Goal: Task Accomplishment & Management: Use online tool/utility

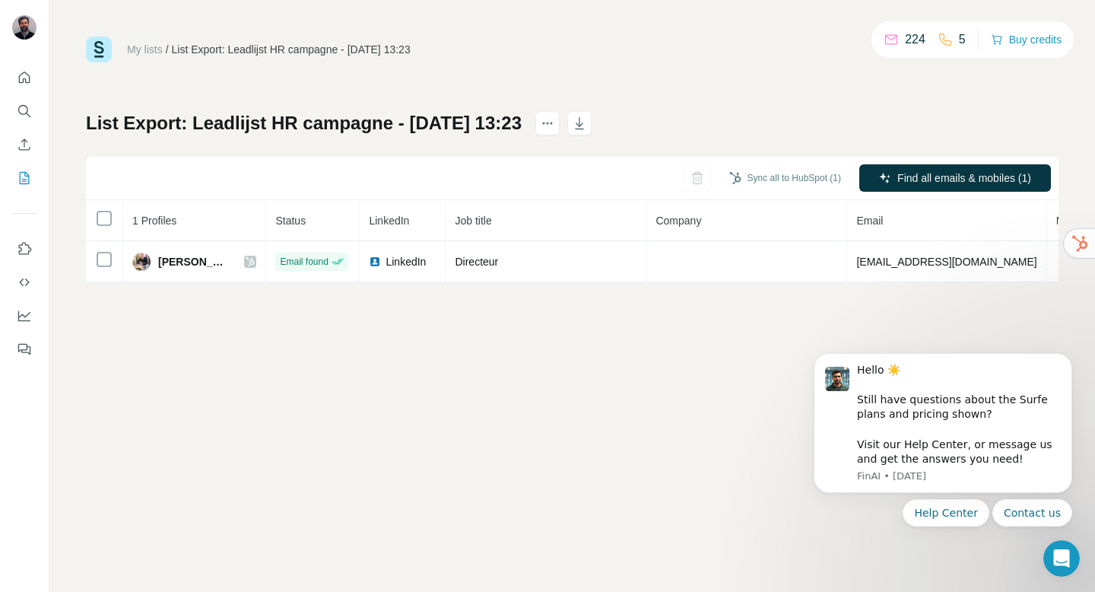
click at [754, 328] on div "My lists / List Export: Leadlijst HR campagne - 21/08/2025 13:23 224 5 Buy cred…" at bounding box center [572, 296] width 1046 height 592
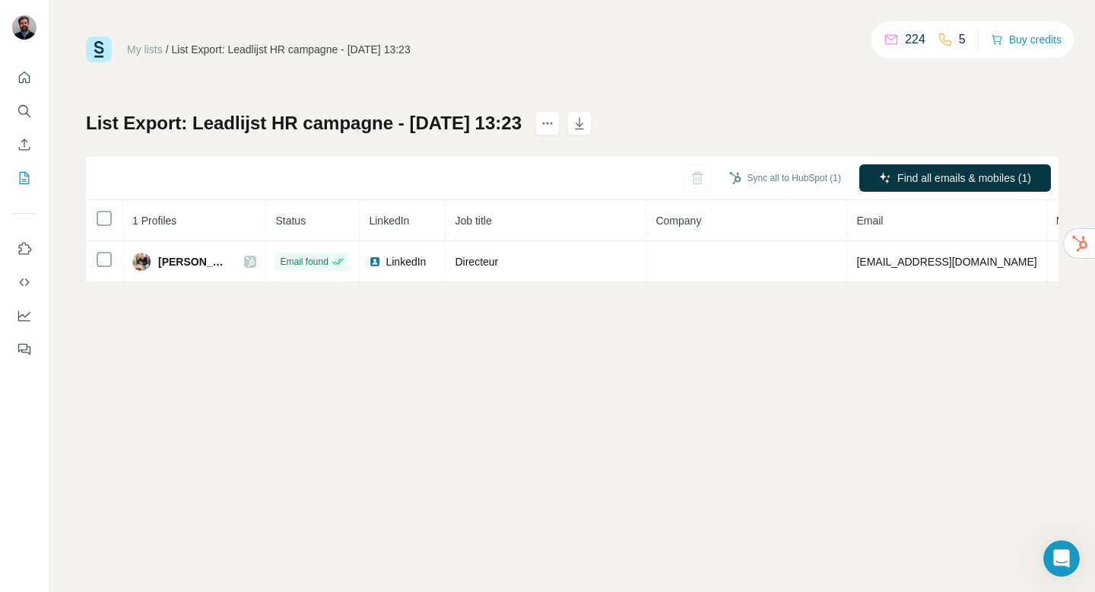
click at [608, 70] on div "My lists / List Export: Leadlijst HR campagne - 21/08/2025 13:23 224 5 Buy cred…" at bounding box center [572, 160] width 973 height 246
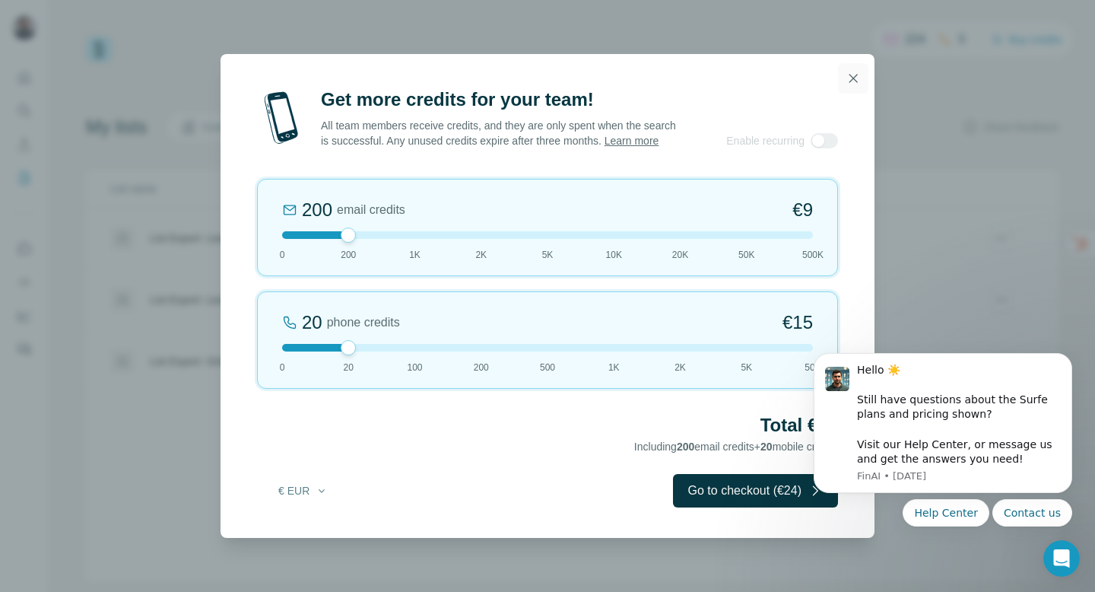
click at [856, 76] on icon "button" at bounding box center [853, 78] width 15 height 15
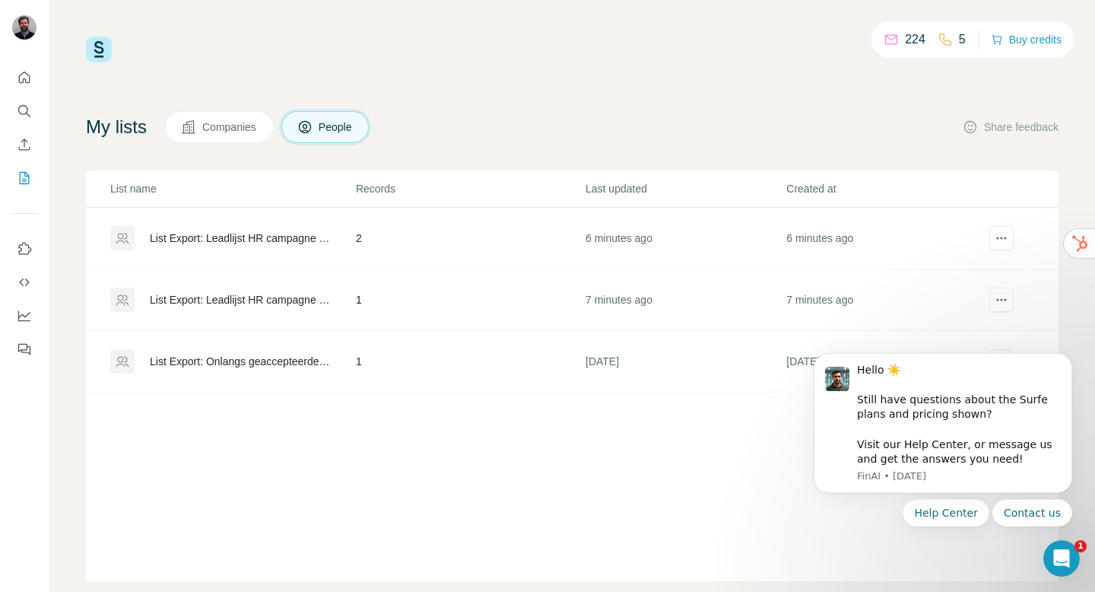
click html "Hello ☀️ ​ Still have questions about the Surfe plans and pricing shown? ​ Visi…"
click at [994, 300] on icon "actions" at bounding box center [1001, 299] width 15 height 15
click at [1021, 434] on div "Hello ☀️ ​ Still have questions about the Surfe plans and pricing shown? ​ Visi…" at bounding box center [959, 415] width 204 height 104
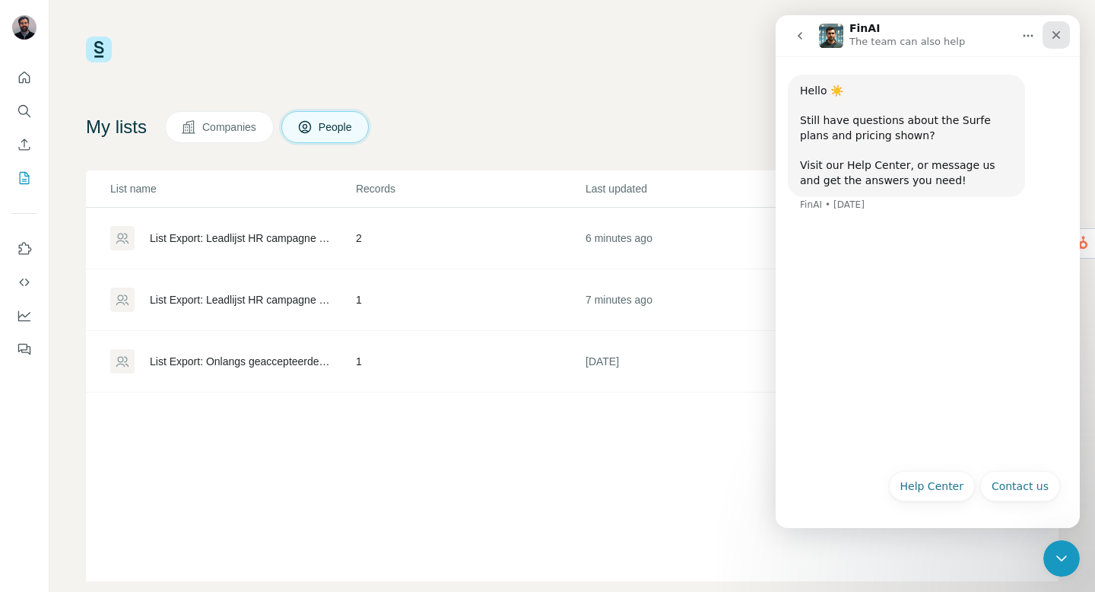
click at [1054, 40] on icon "Close" at bounding box center [1056, 35] width 12 height 12
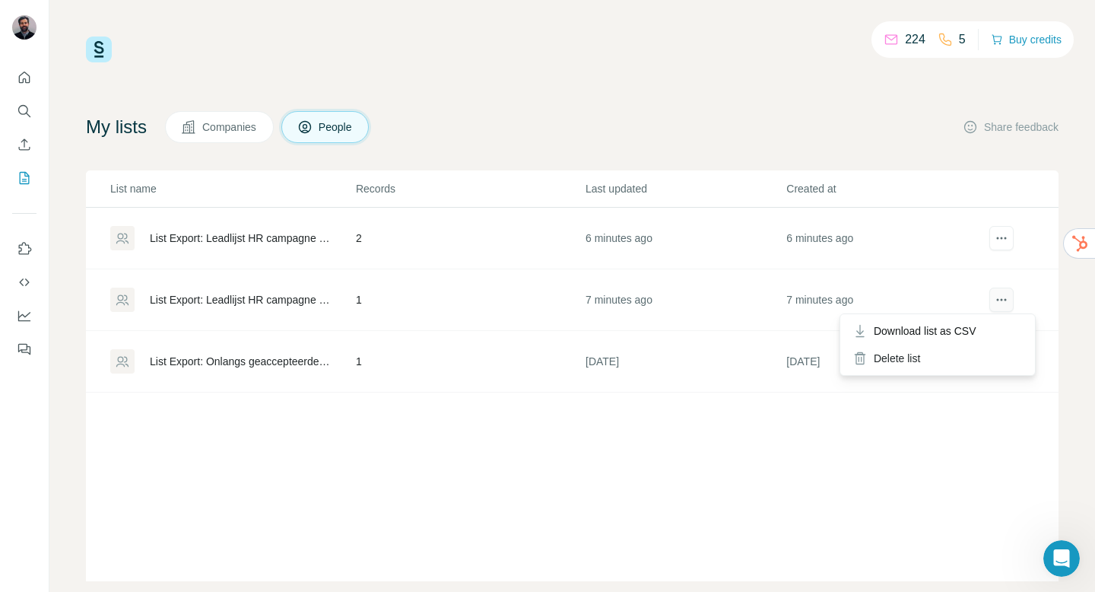
click at [990, 290] on button "actions" at bounding box center [1002, 299] width 24 height 24
click at [928, 355] on div "Delete list" at bounding box center [937, 358] width 189 height 27
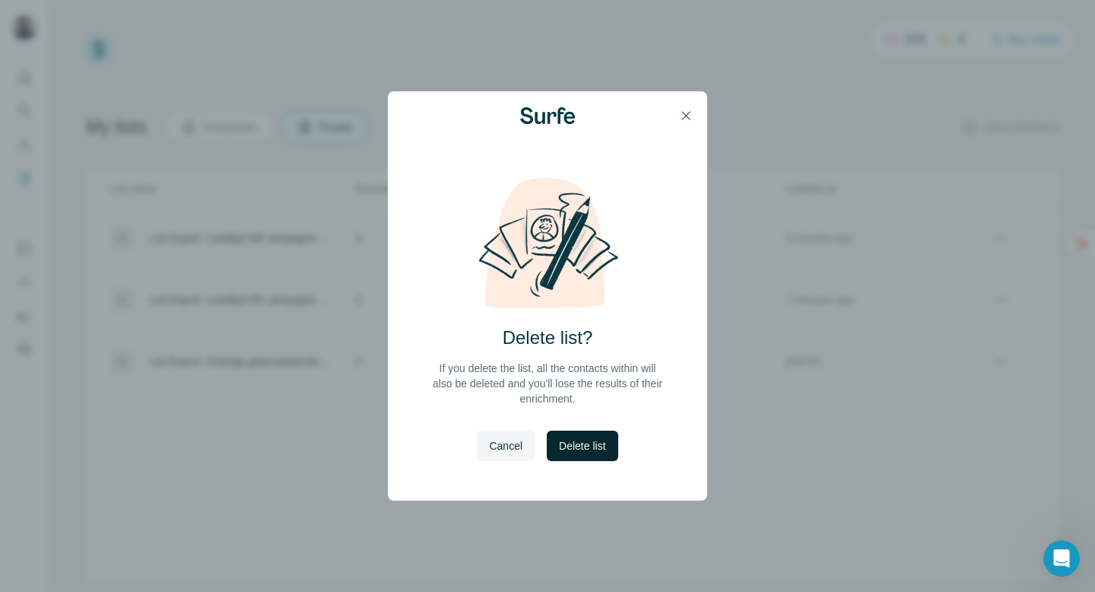
click at [598, 442] on span "Delete list" at bounding box center [582, 445] width 46 height 15
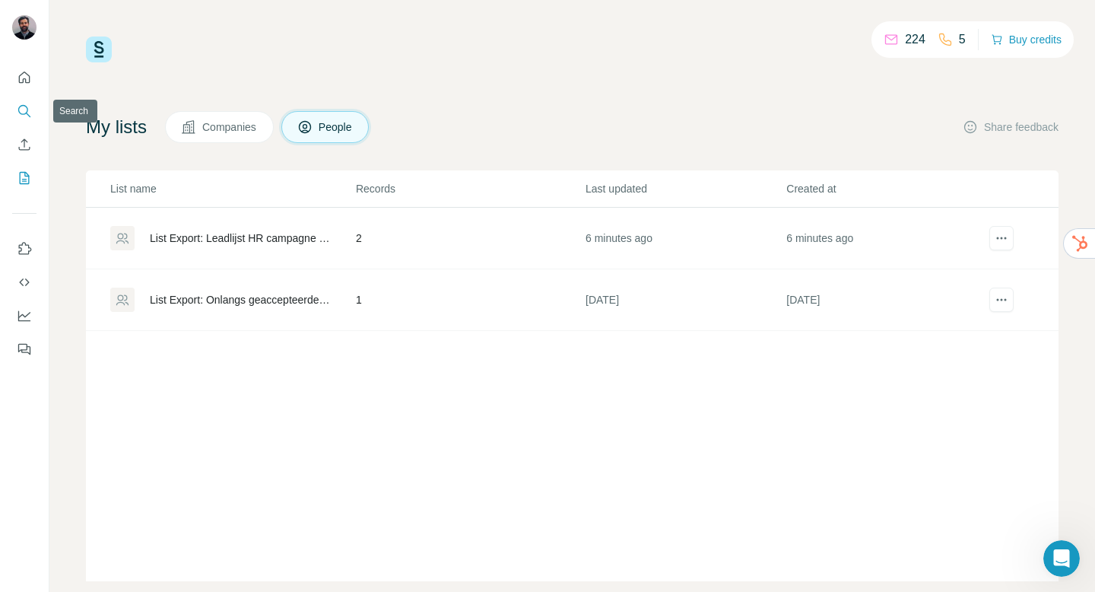
click at [24, 100] on button "Search" at bounding box center [24, 110] width 24 height 27
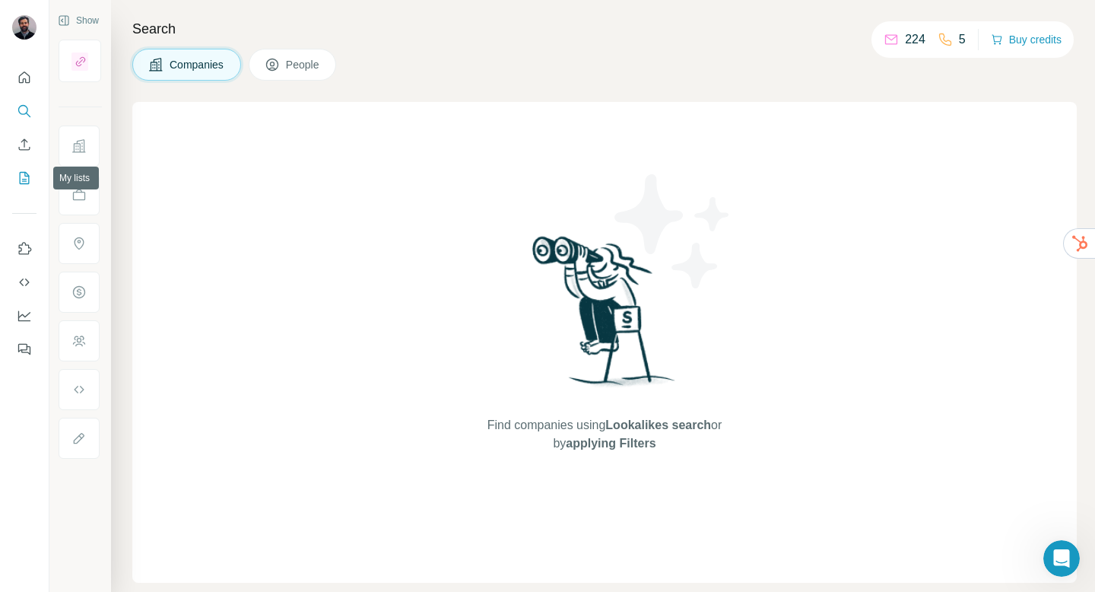
click at [21, 169] on button "My lists" at bounding box center [24, 177] width 24 height 27
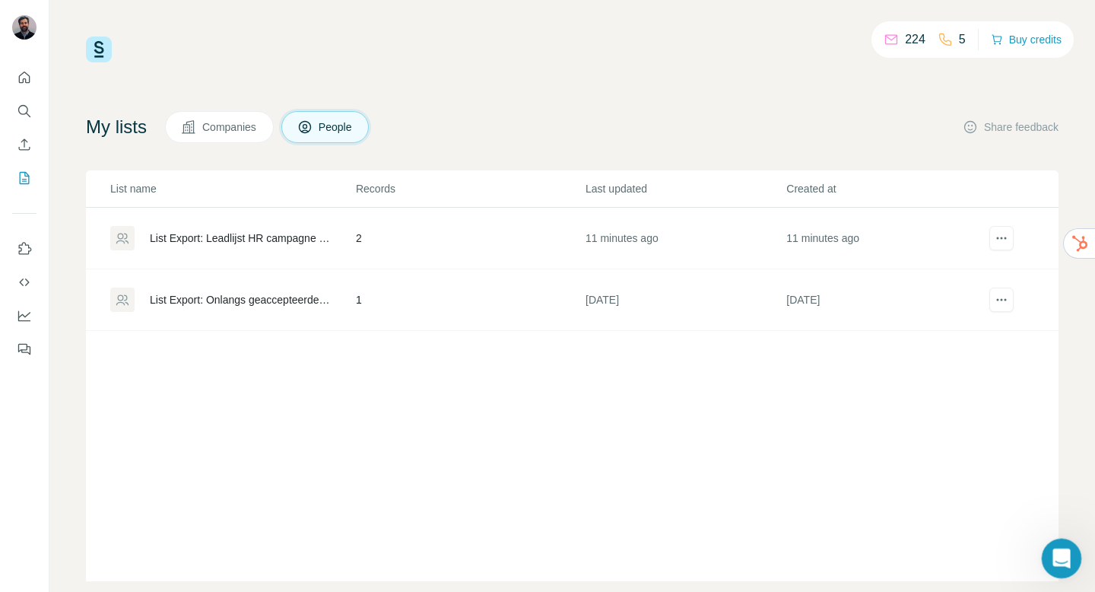
click at [1071, 562] on div "Open Intercom Messenger" at bounding box center [1059, 556] width 50 height 50
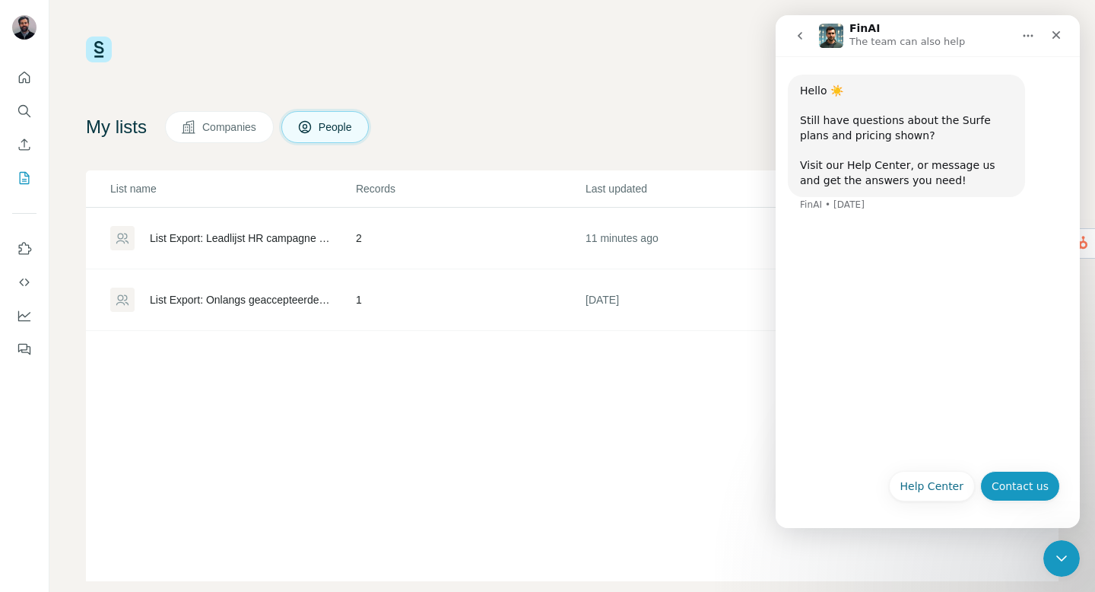
click at [996, 487] on button "Contact us" at bounding box center [1020, 486] width 80 height 30
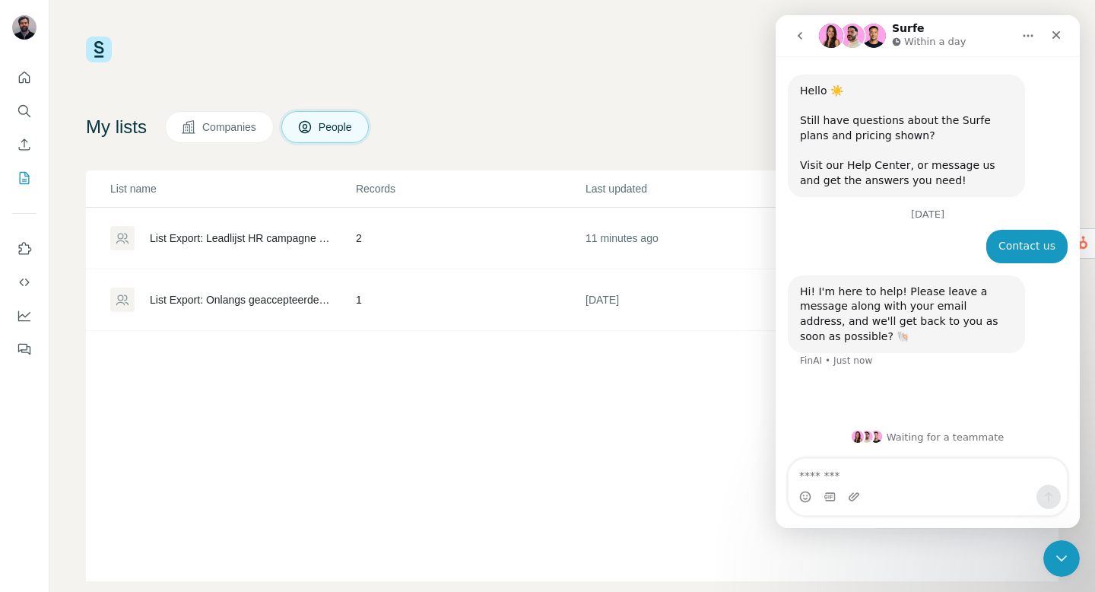
click at [941, 466] on textarea "Message…" at bounding box center [928, 472] width 278 height 26
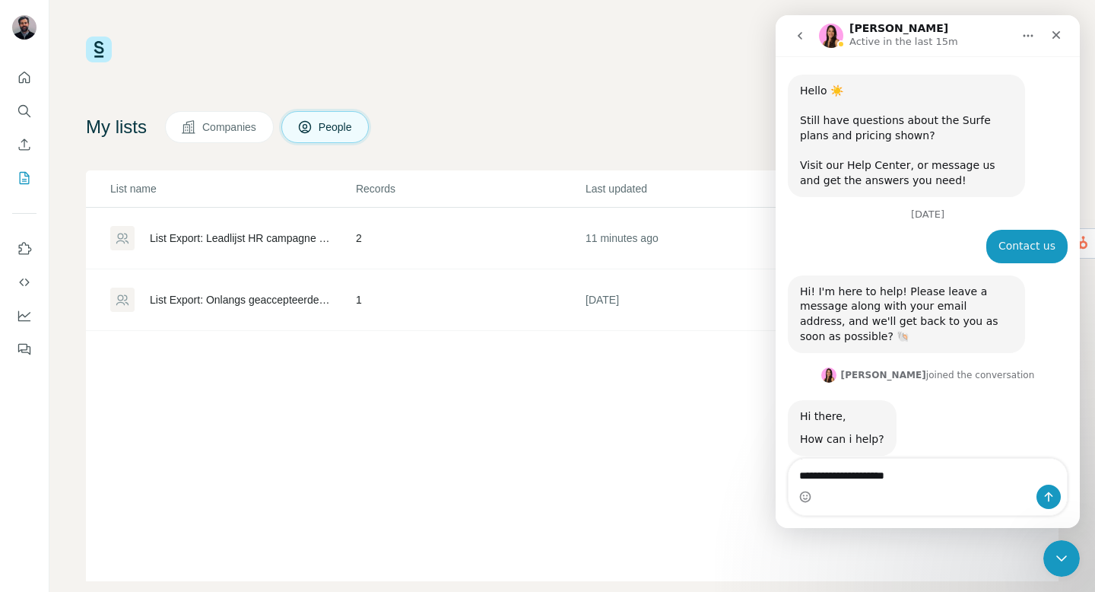
scroll to position [29, 0]
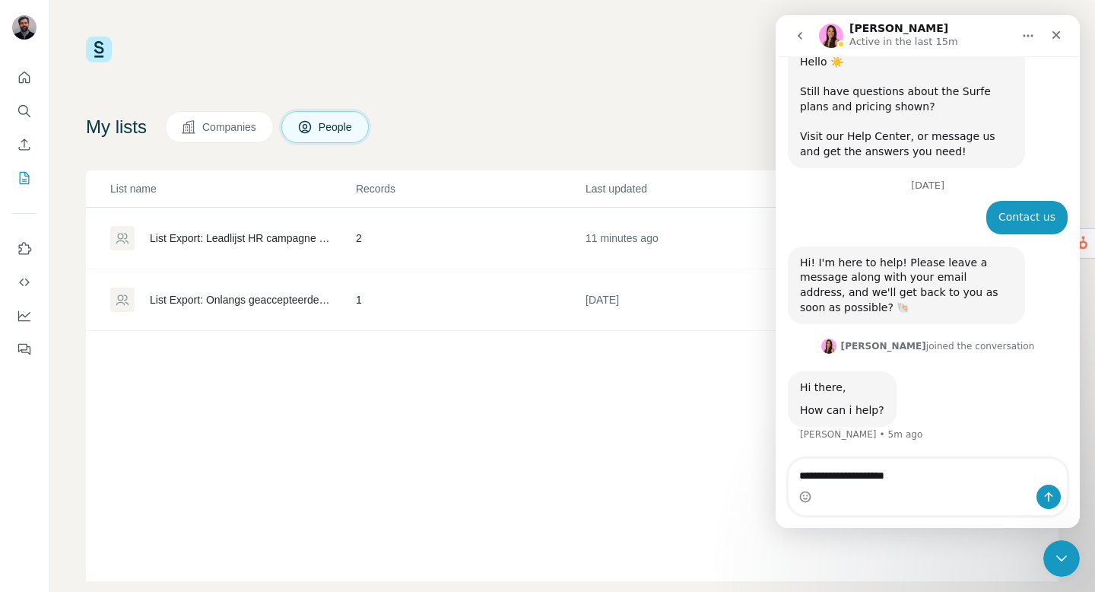
drag, startPoint x: 932, startPoint y: 475, endPoint x: 936, endPoint y: 455, distance: 21.0
click at [932, 475] on textarea "**********" at bounding box center [928, 472] width 278 height 26
click at [931, 478] on textarea "**********" at bounding box center [928, 472] width 278 height 26
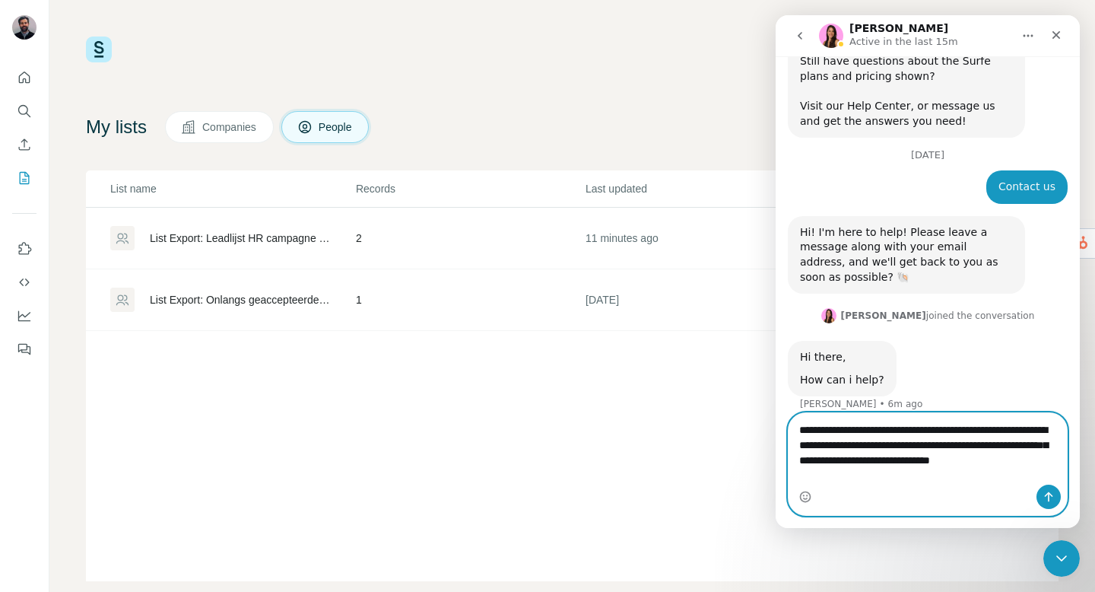
scroll to position [75, 0]
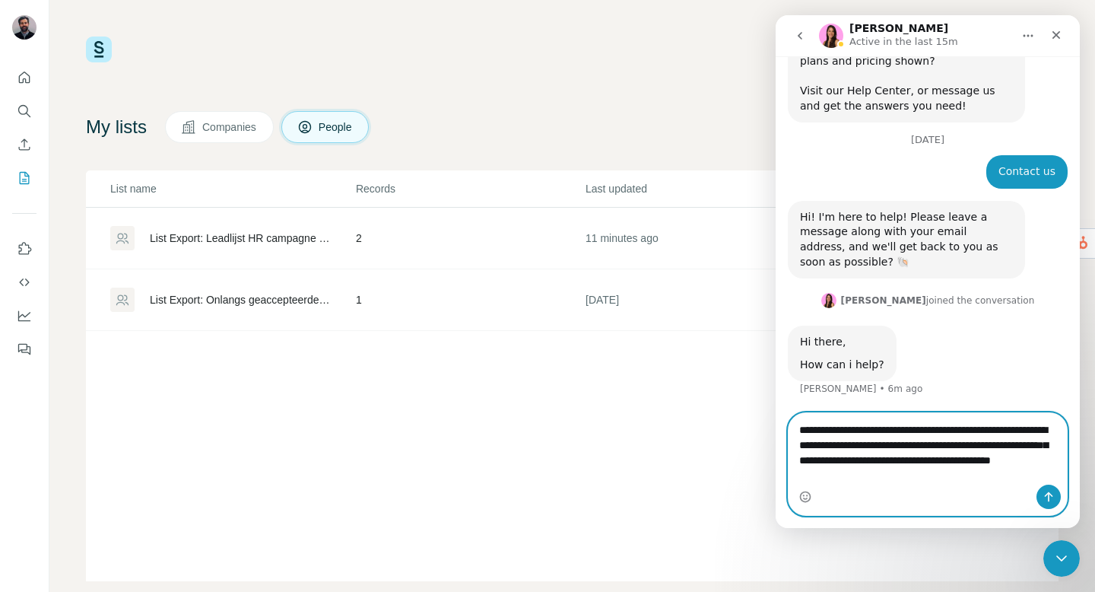
type textarea "**********"
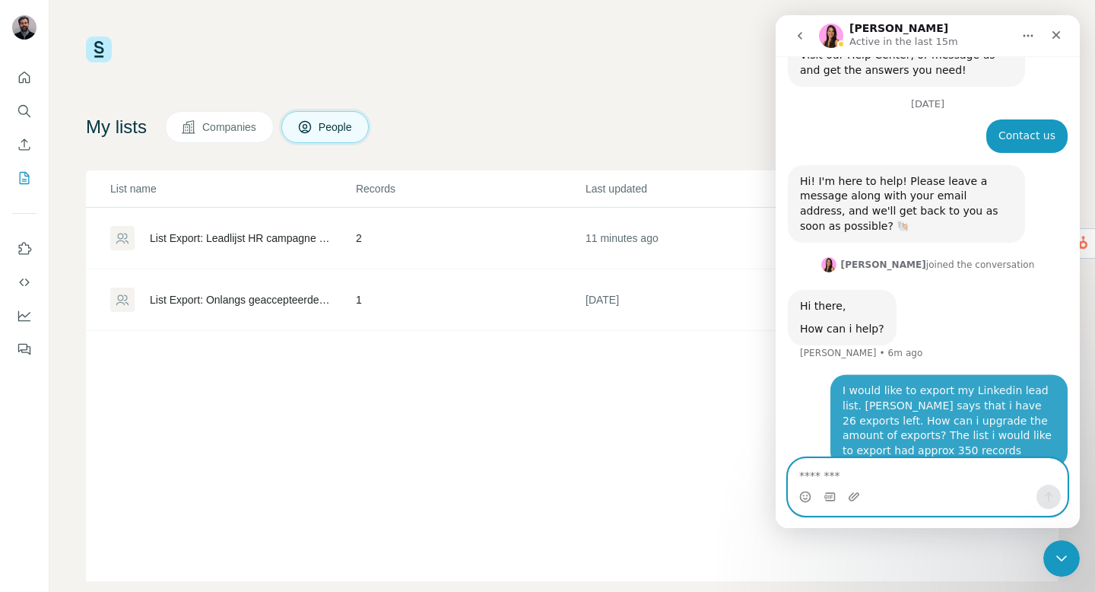
scroll to position [134, 0]
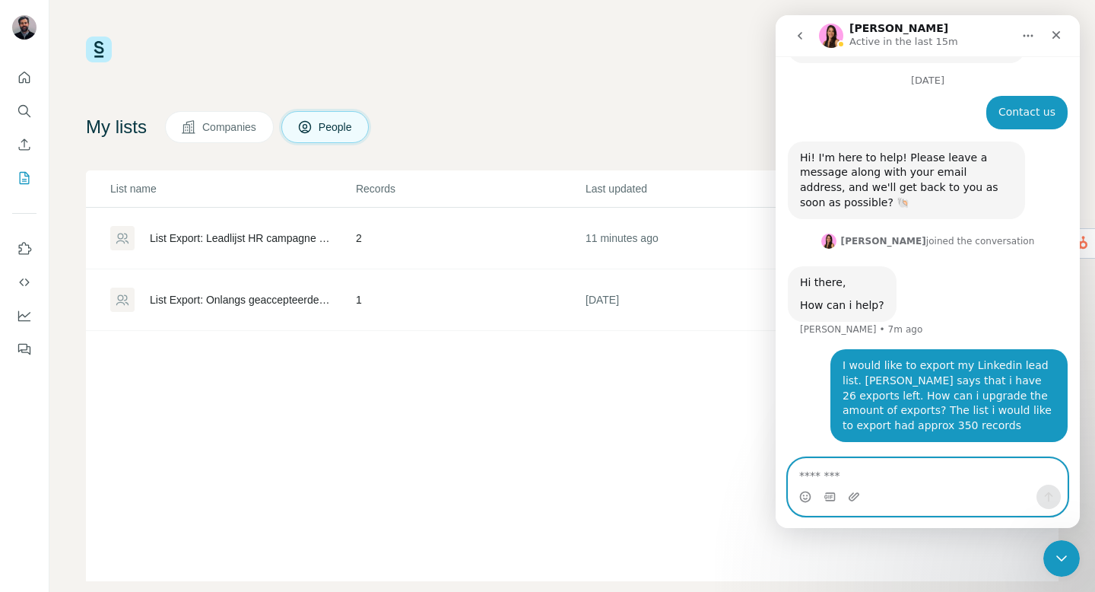
click at [960, 465] on textarea "Message…" at bounding box center [928, 472] width 278 height 26
click at [856, 481] on textarea "Message…" at bounding box center [928, 472] width 278 height 26
click at [856, 480] on textarea "Message…" at bounding box center [928, 472] width 278 height 26
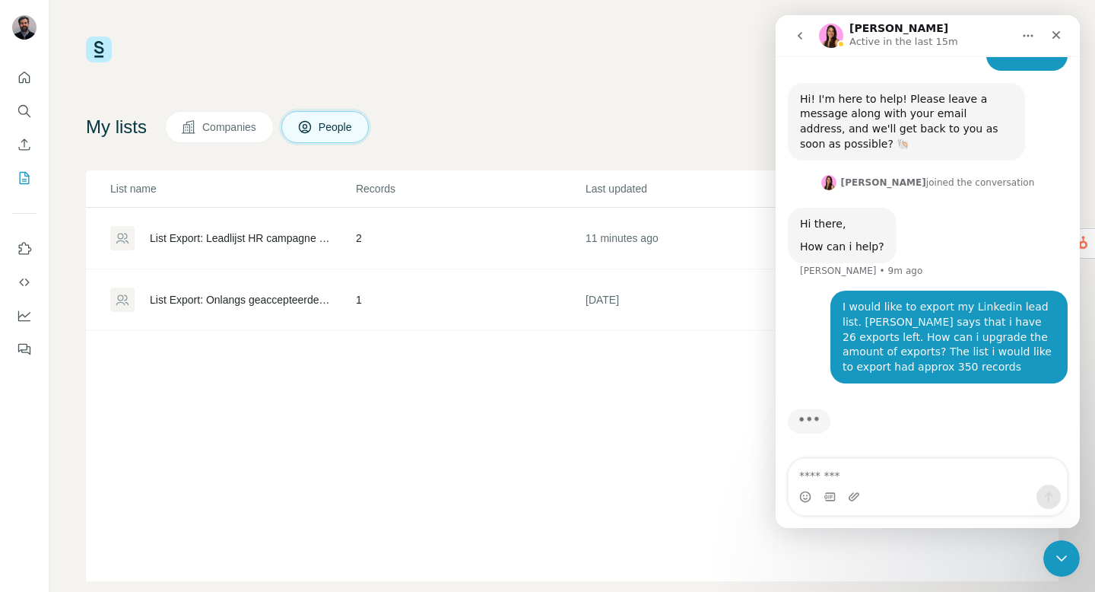
click at [968, 260] on div "Hi there, How can i help? Aurélie • 9m ago" at bounding box center [928, 249] width 280 height 83
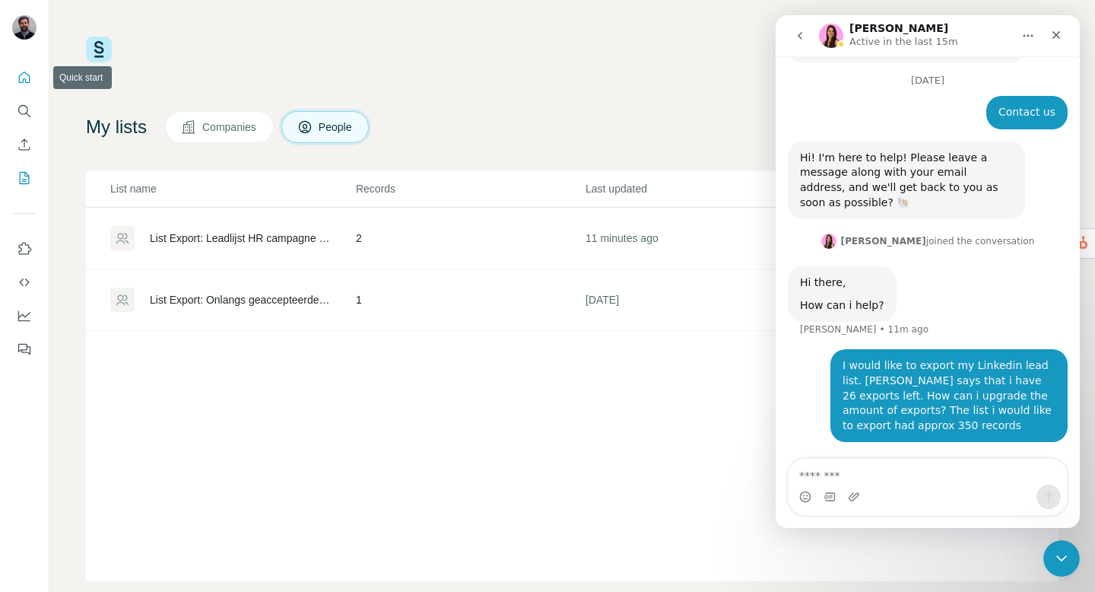
click at [28, 67] on button "Quick start" at bounding box center [24, 77] width 24 height 27
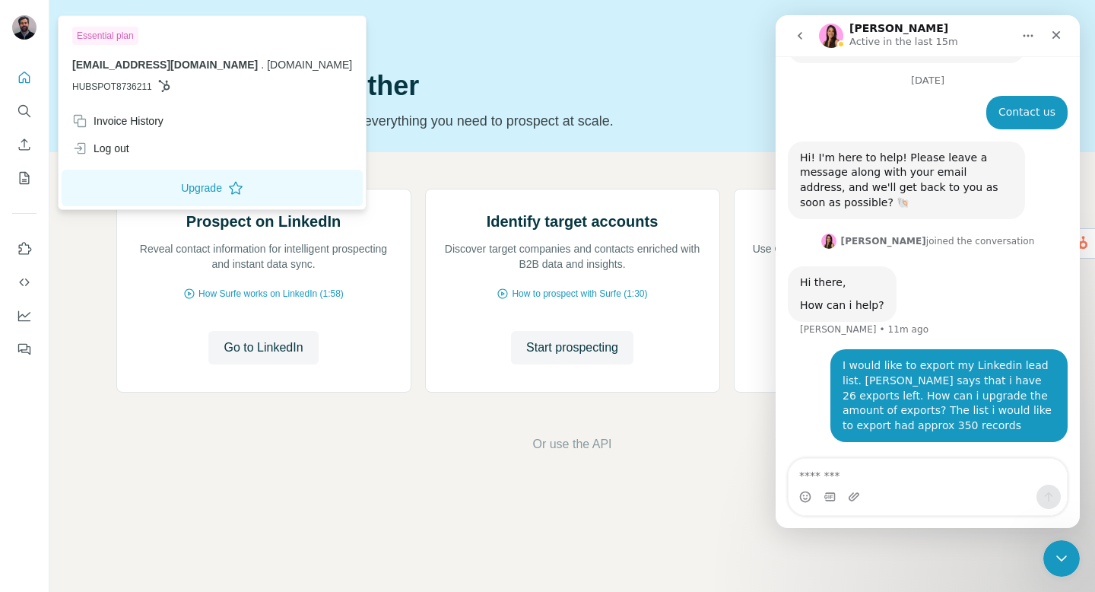
scroll to position [192, 0]
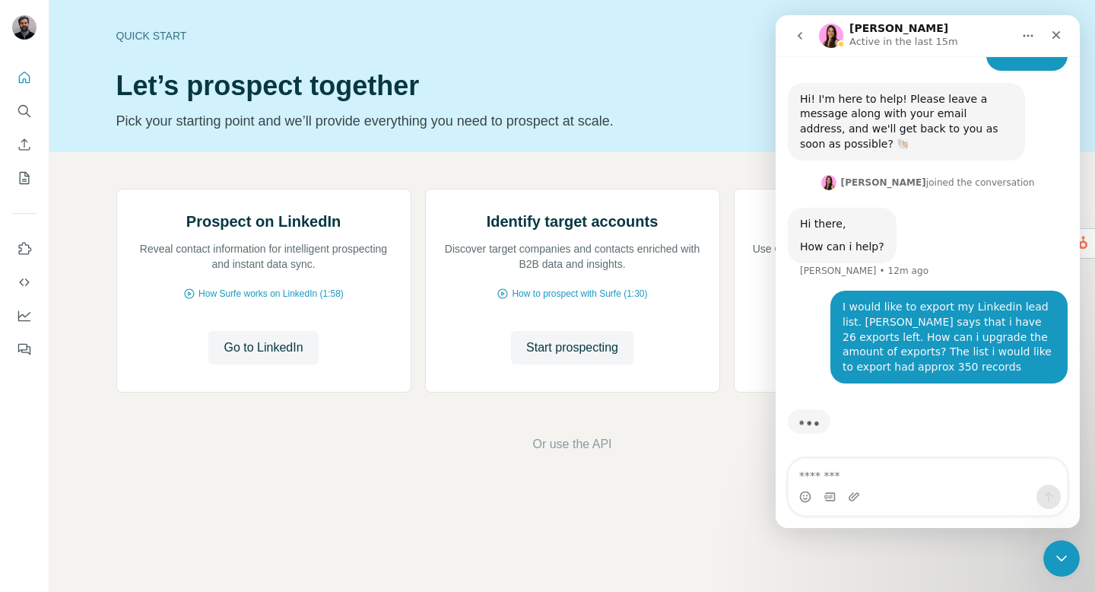
click at [791, 316] on div "I would like to export my Linkedin lead list. Surfe says that i have 26 exports…" at bounding box center [928, 346] width 280 height 111
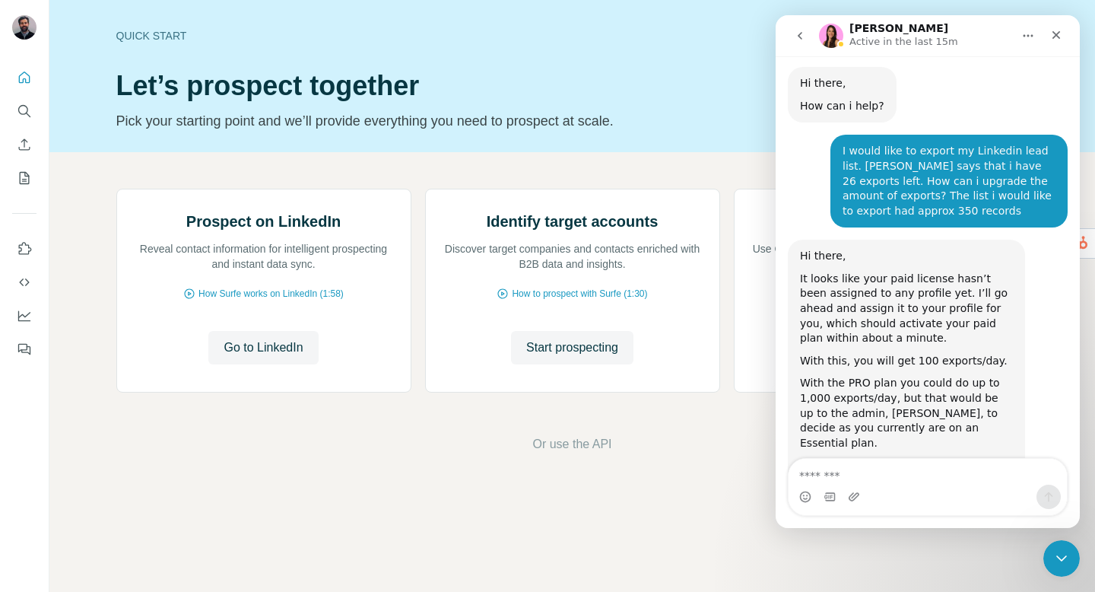
scroll to position [411, 0]
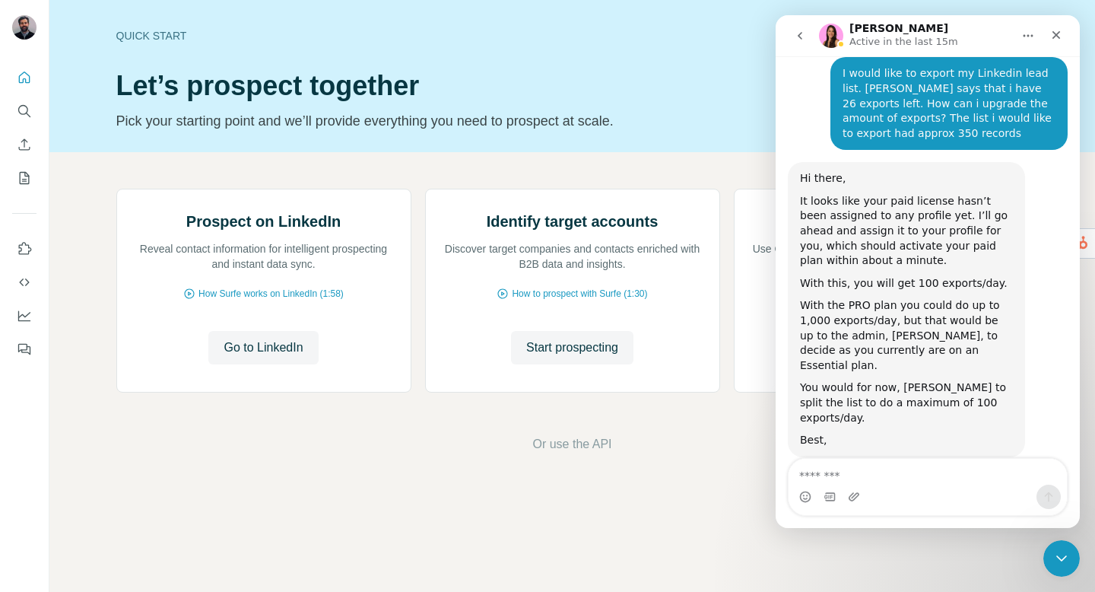
click at [1011, 391] on div "You would for now, ned to split the list to do a maximum of 100 exports/day." at bounding box center [906, 402] width 213 height 45
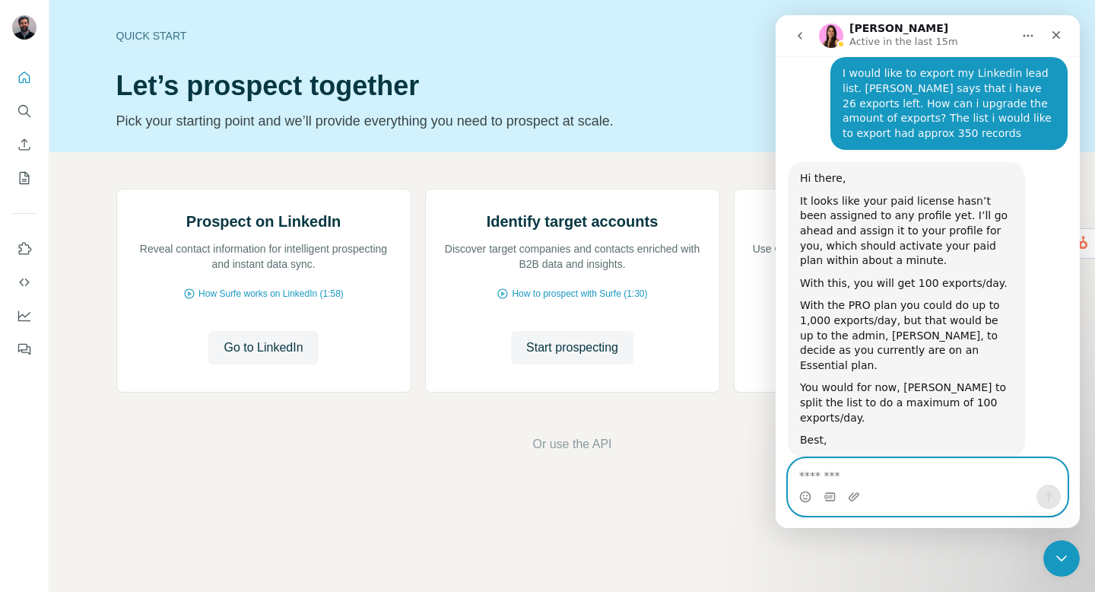
click at [879, 472] on textarea "Message…" at bounding box center [928, 472] width 278 height 26
type textarea "**********"
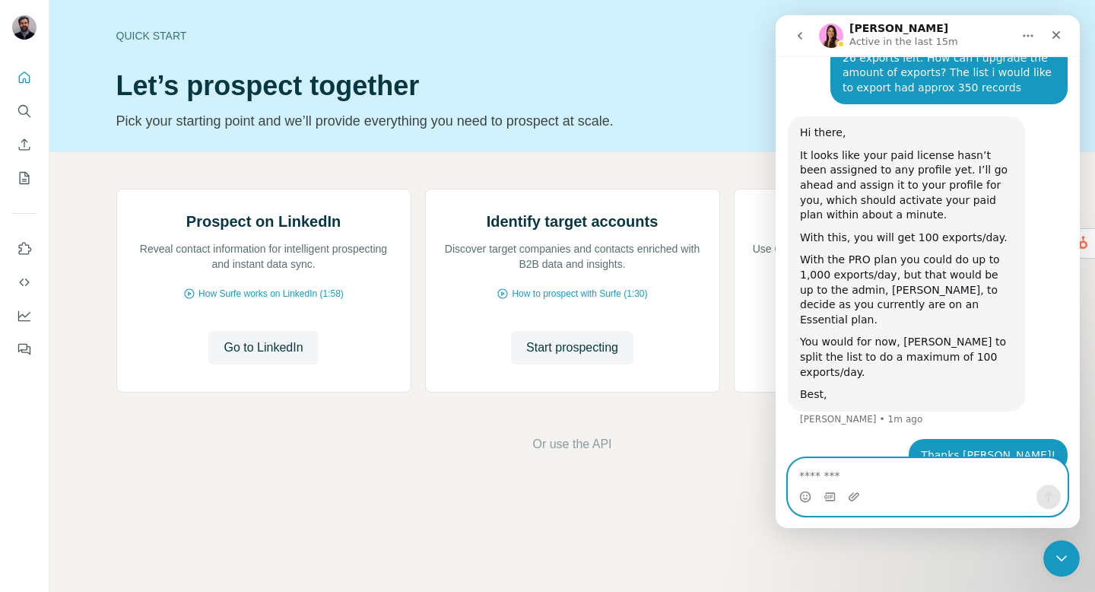
click at [853, 464] on textarea "Message…" at bounding box center [928, 472] width 278 height 26
click at [804, 500] on circle "Emoji picker" at bounding box center [805, 496] width 10 height 10
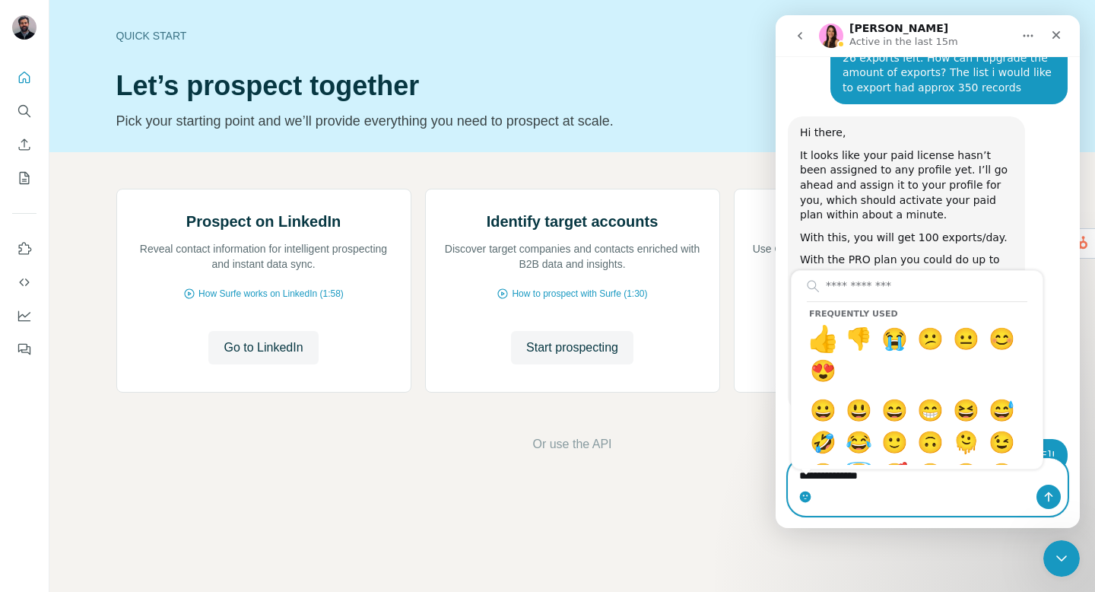
type textarea "**********"
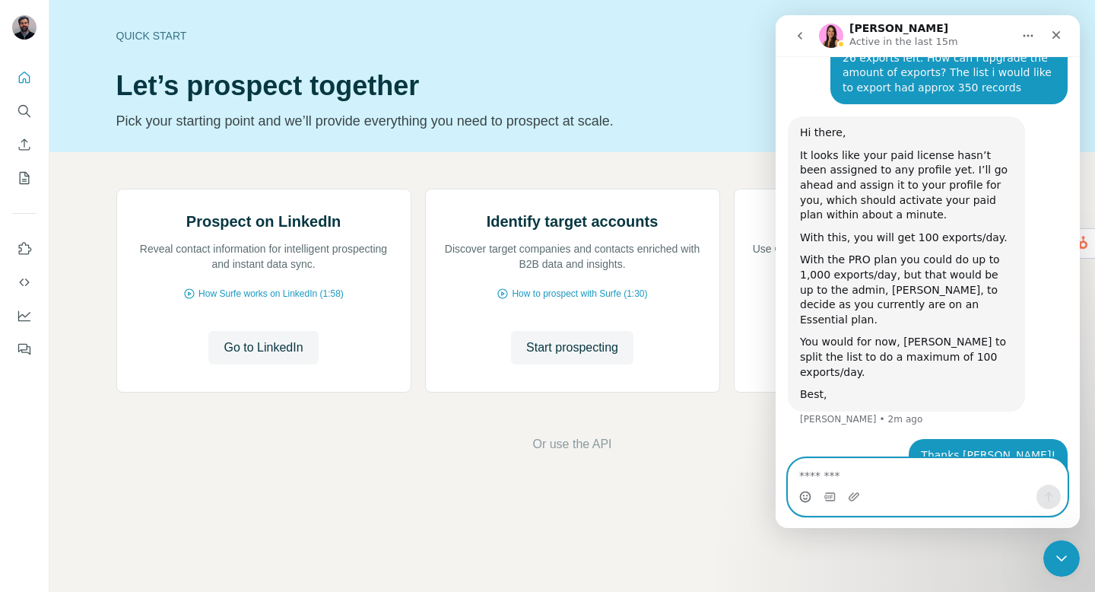
scroll to position [491, 0]
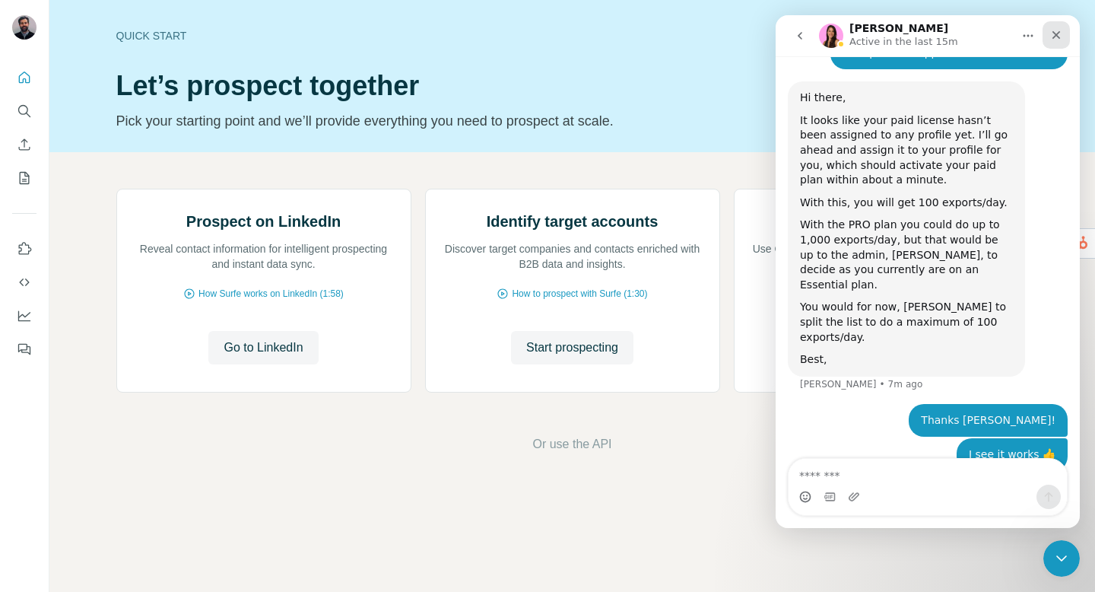
click at [1055, 29] on icon "Close" at bounding box center [1056, 35] width 12 height 12
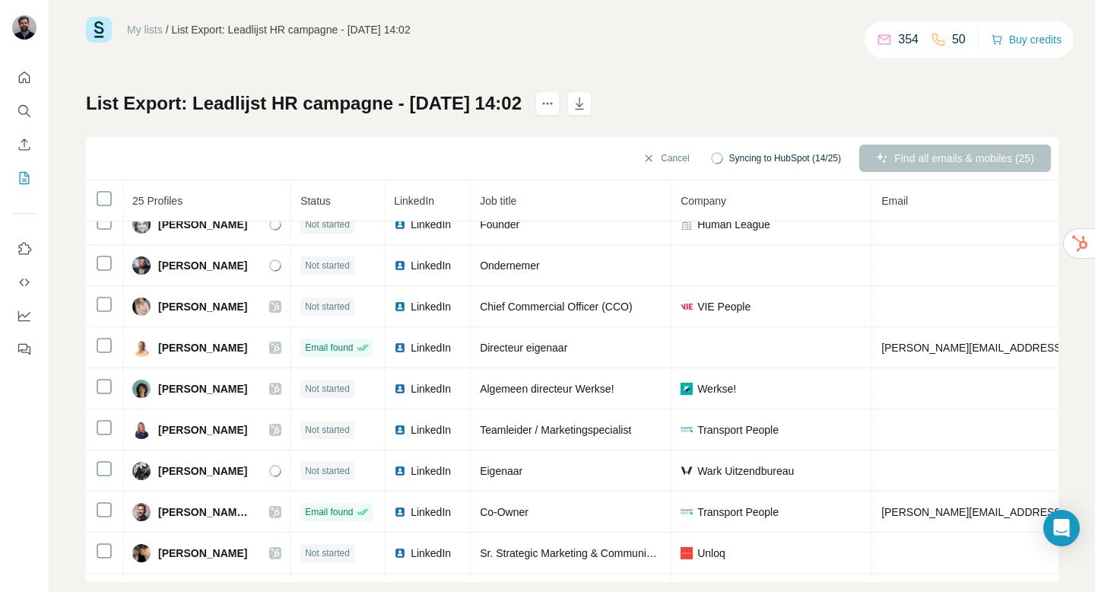
scroll to position [46, 0]
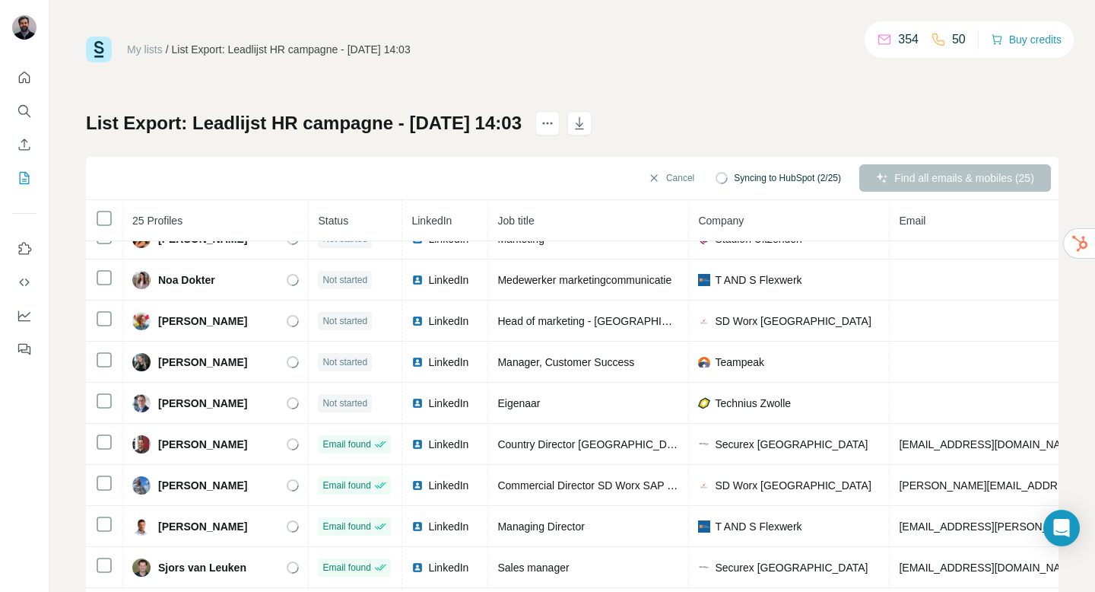
scroll to position [675, 0]
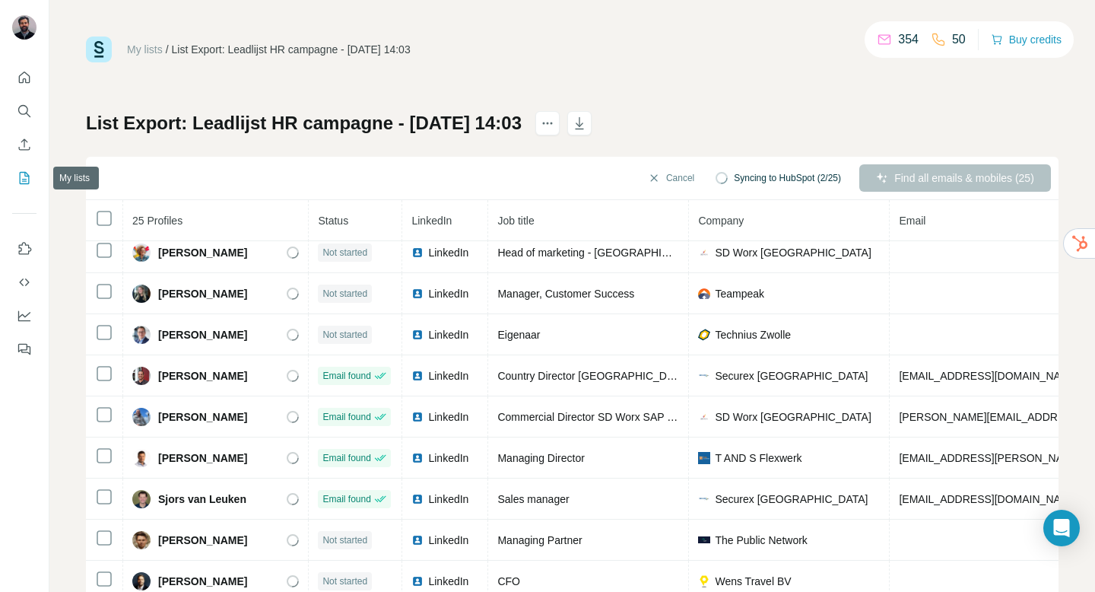
click at [24, 176] on icon "My lists" at bounding box center [24, 177] width 15 height 15
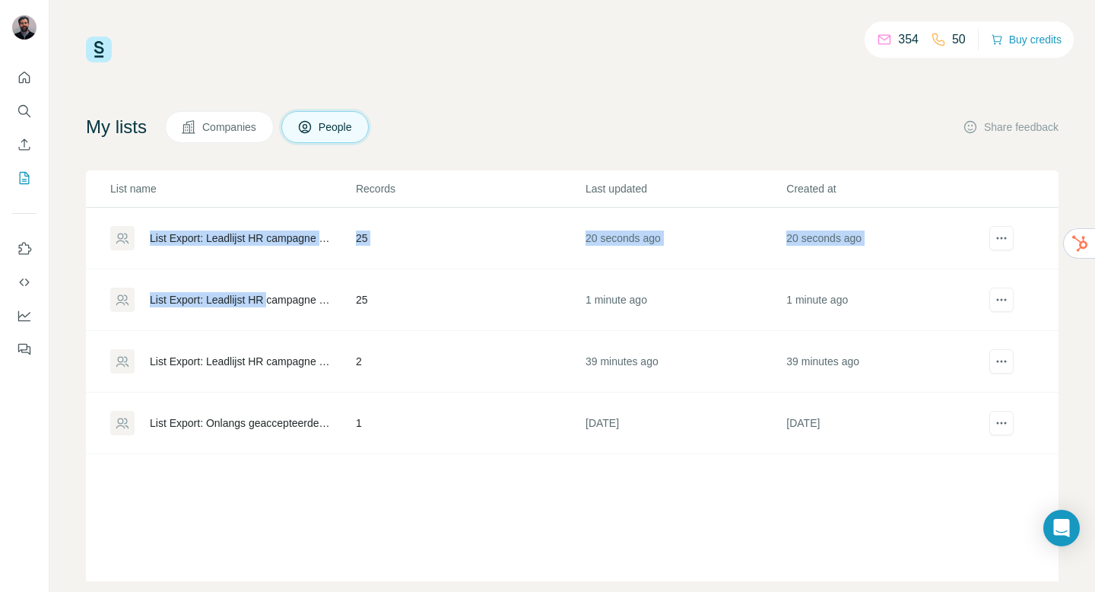
drag, startPoint x: 276, startPoint y: 296, endPoint x: 274, endPoint y: 221, distance: 74.6
click at [274, 221] on tbody "List Export: Leadlijst HR campagne - [DATE] 14:03 25 20 seconds ago 20 seconds …" at bounding box center [572, 331] width 973 height 246
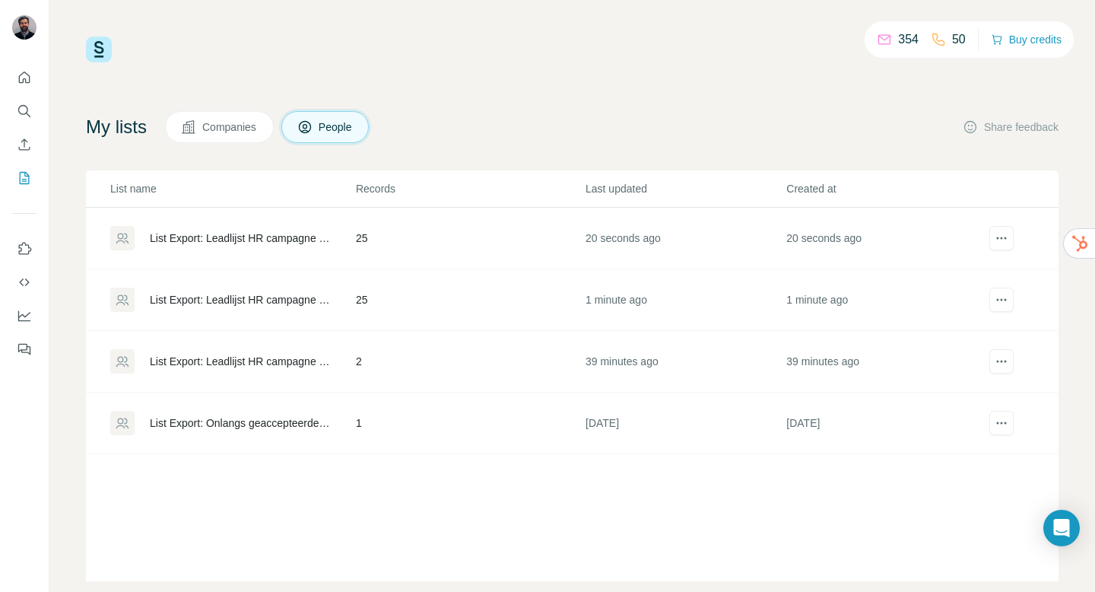
click at [437, 486] on div "List name Records Last updated Created at List Export: Leadlijst HR campagne - …" at bounding box center [572, 375] width 973 height 411
drag, startPoint x: 126, startPoint y: 298, endPoint x: 127, endPoint y: 234, distance: 63.9
click at [127, 234] on tbody "List Export: Leadlijst HR campagne - [DATE] 14:03 25 20 seconds ago 20 seconds …" at bounding box center [572, 331] width 973 height 246
click at [525, 97] on div "354 50 Buy credits My lists Companies People Share feedback List name Records L…" at bounding box center [572, 309] width 973 height 545
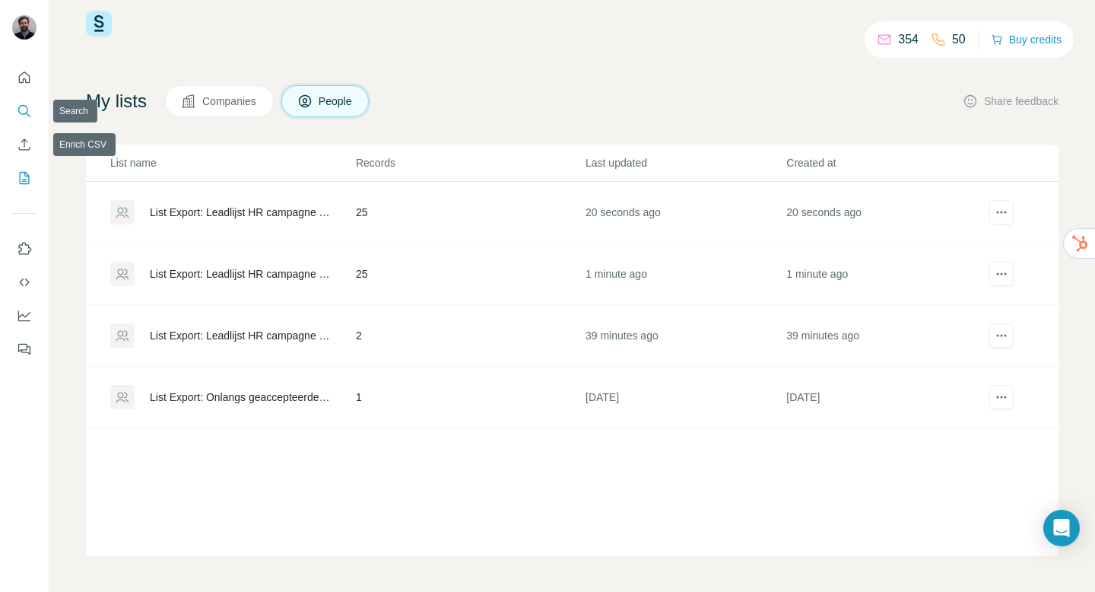
click at [24, 116] on icon "Search" at bounding box center [24, 110] width 15 height 15
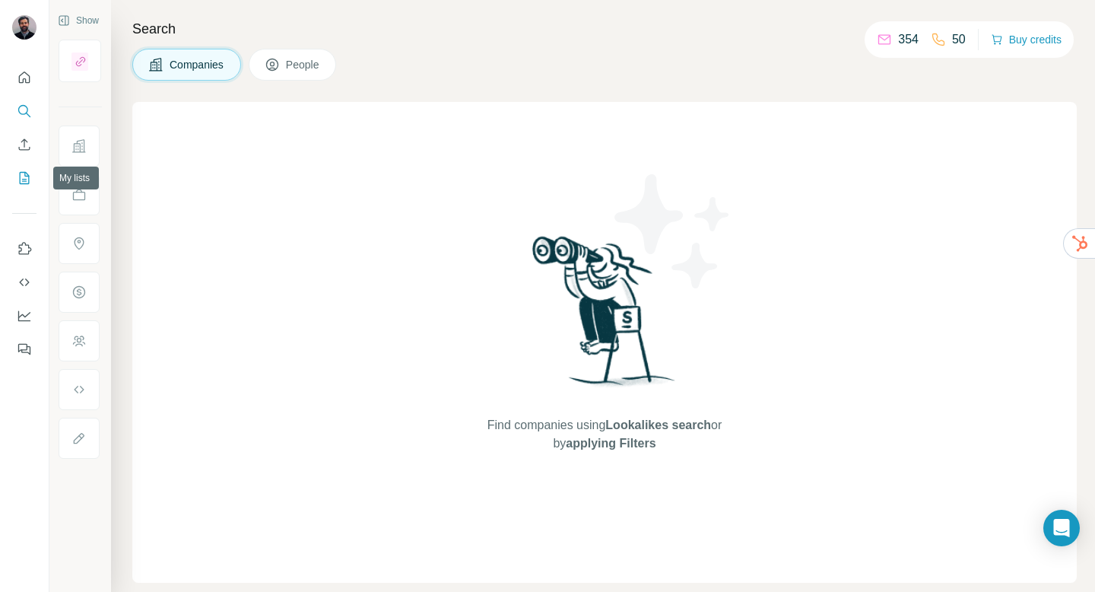
click at [29, 186] on button "My lists" at bounding box center [24, 177] width 24 height 27
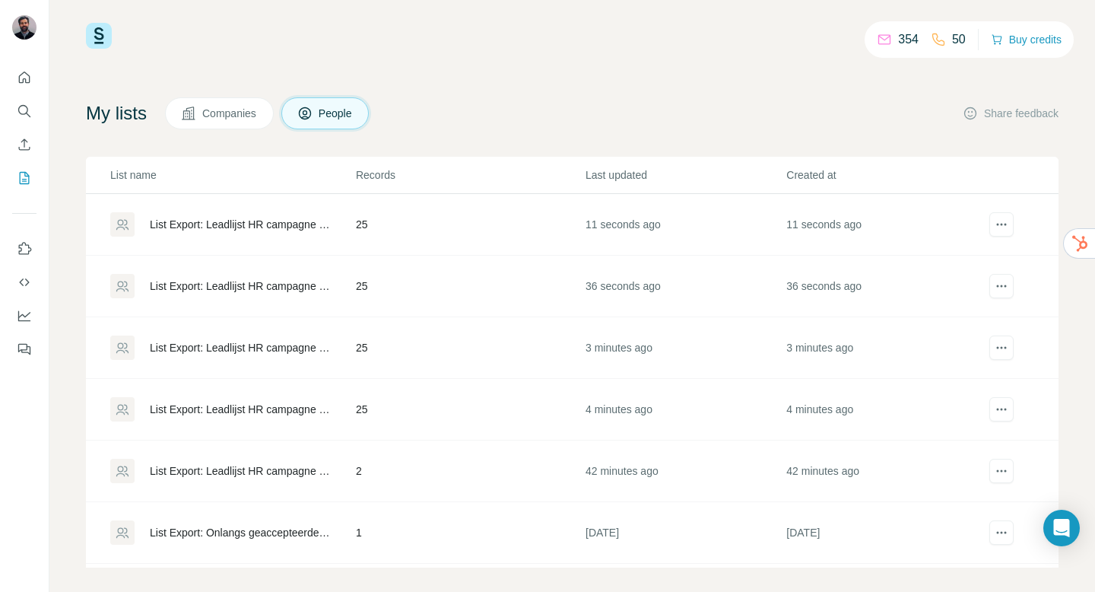
scroll to position [26, 0]
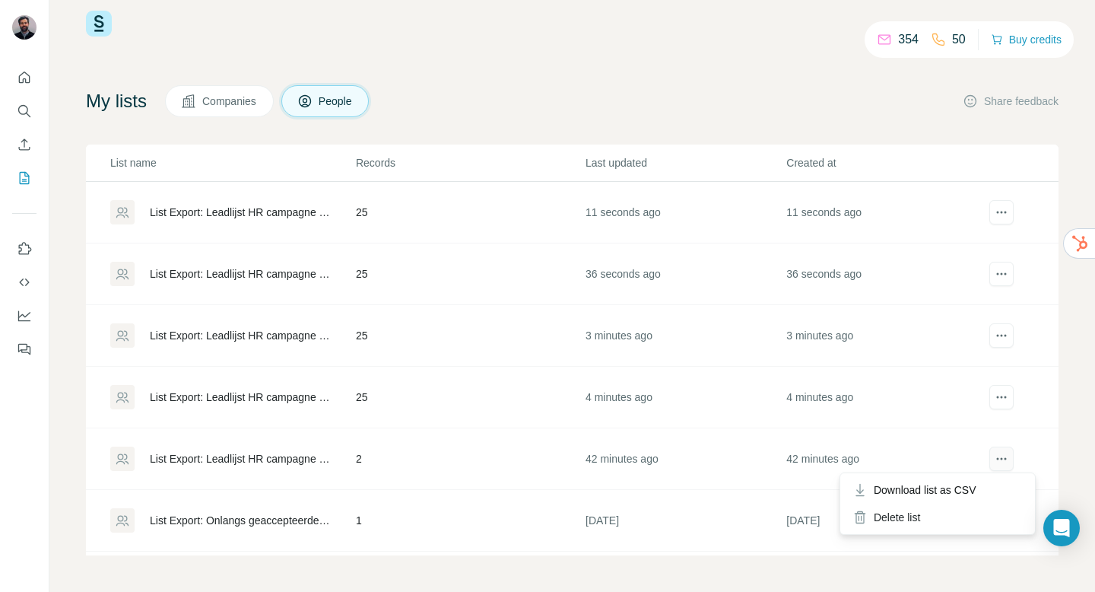
click at [1005, 458] on icon "actions" at bounding box center [1006, 459] width 2 height 2
click at [920, 507] on div "Delete list" at bounding box center [937, 517] width 189 height 27
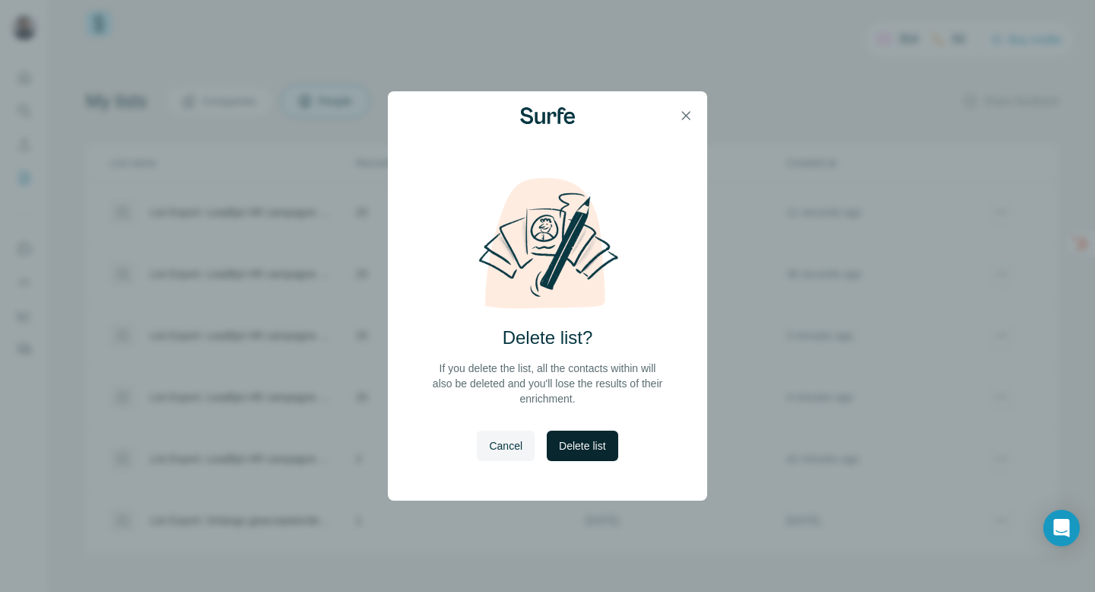
click at [596, 436] on button "Delete list" at bounding box center [582, 445] width 71 height 30
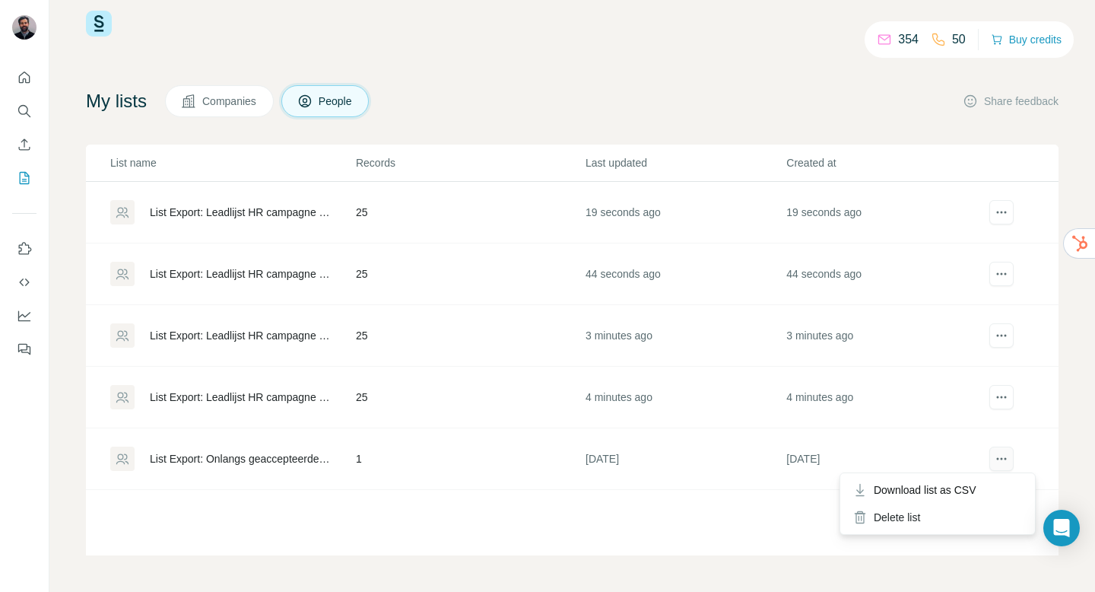
click at [1001, 462] on button "actions" at bounding box center [1002, 458] width 24 height 24
click at [994, 463] on icon "actions" at bounding box center [1001, 458] width 15 height 15
click at [951, 505] on div "Delete list" at bounding box center [937, 517] width 189 height 27
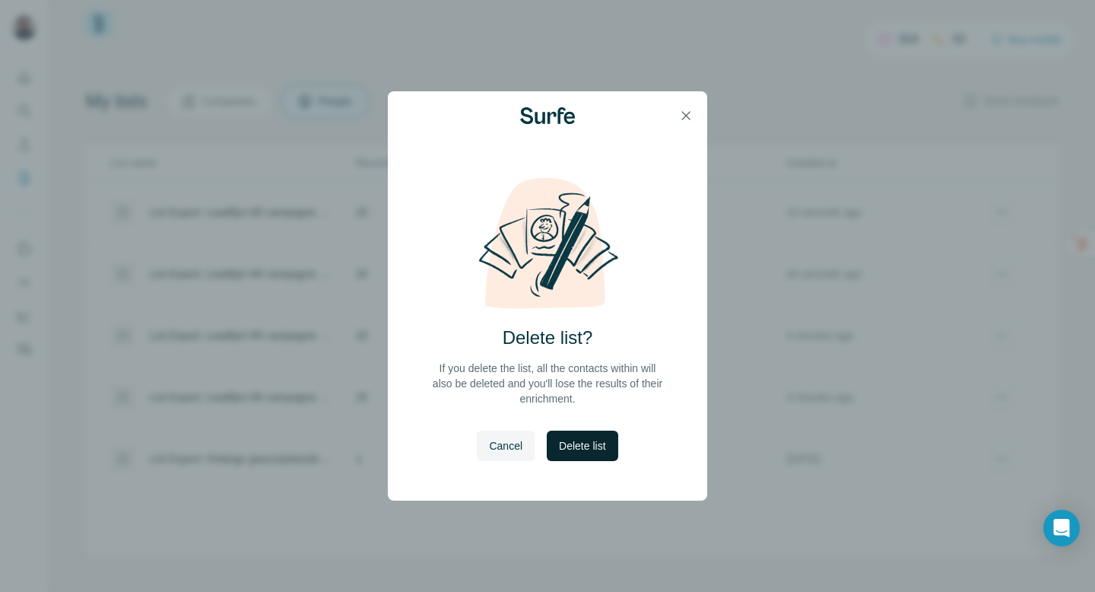
click at [605, 441] on span "Delete list" at bounding box center [582, 445] width 46 height 15
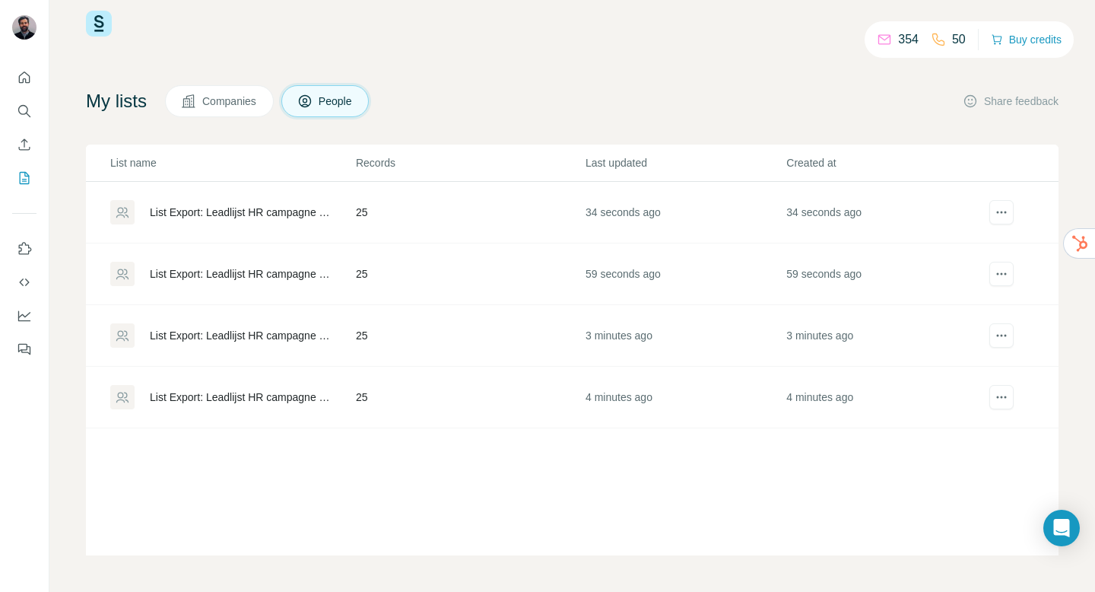
click at [618, 467] on div "List name Records Last updated Created at List Export: Leadlijst HR campagne - …" at bounding box center [572, 350] width 973 height 411
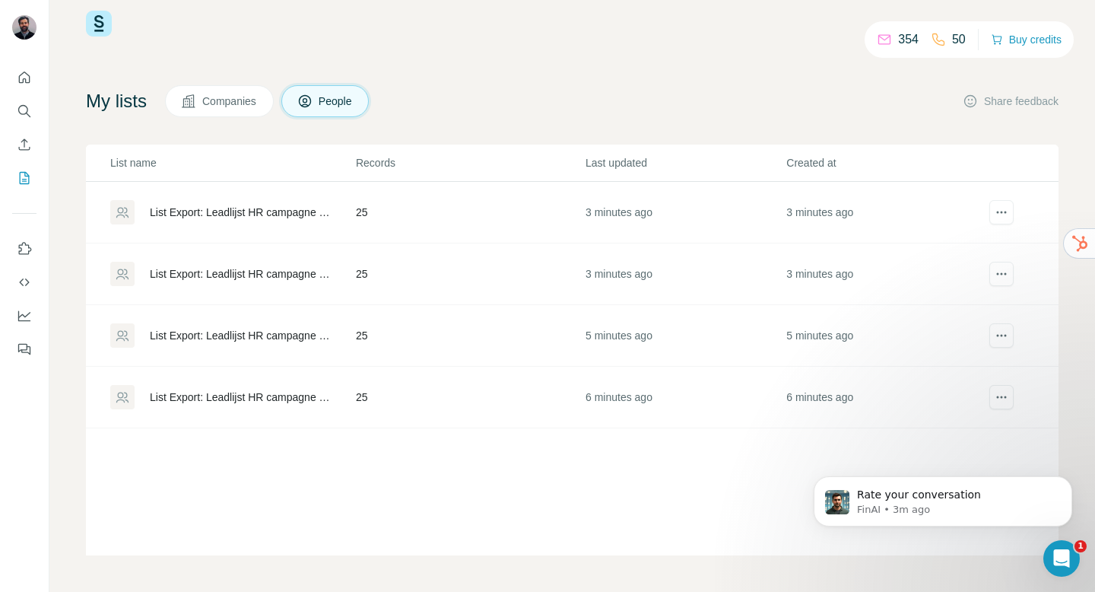
click at [753, 138] on div "My lists Companies People Share feedback List name Records Last updated Created…" at bounding box center [572, 320] width 973 height 470
click at [497, 66] on div "354 50 Buy credits My lists Companies People Share feedback List name Records L…" at bounding box center [572, 283] width 973 height 545
click at [556, 107] on div "My lists Companies People Share feedback" at bounding box center [572, 101] width 973 height 32
drag, startPoint x: 1002, startPoint y: 211, endPoint x: 1029, endPoint y: 212, distance: 27.4
click at [1029, 212] on td at bounding box center [1022, 213] width 71 height 62
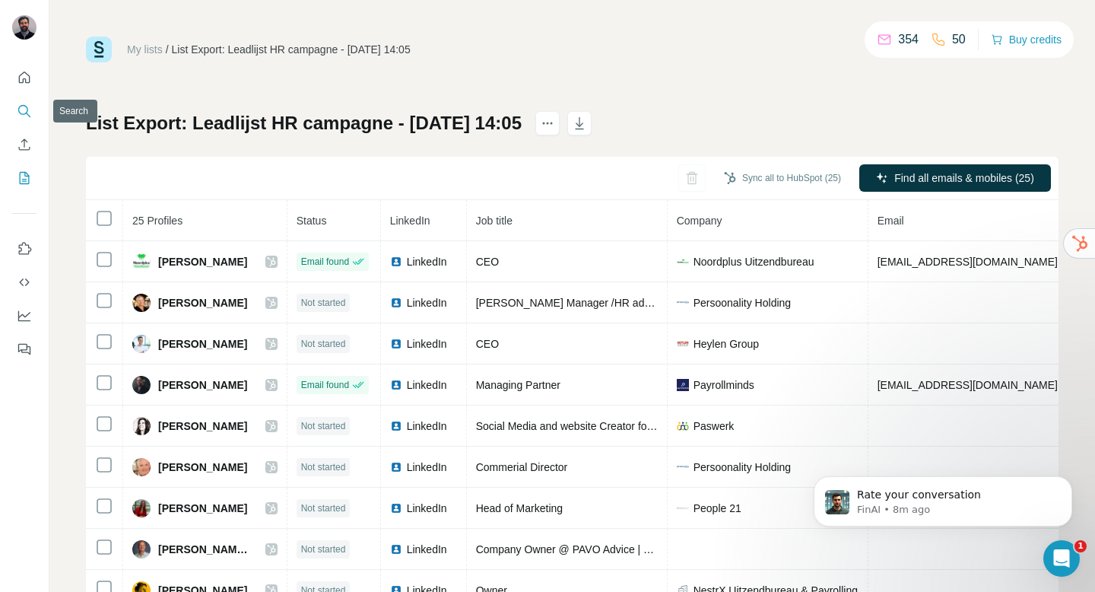
click at [26, 114] on icon "Search" at bounding box center [24, 110] width 15 height 15
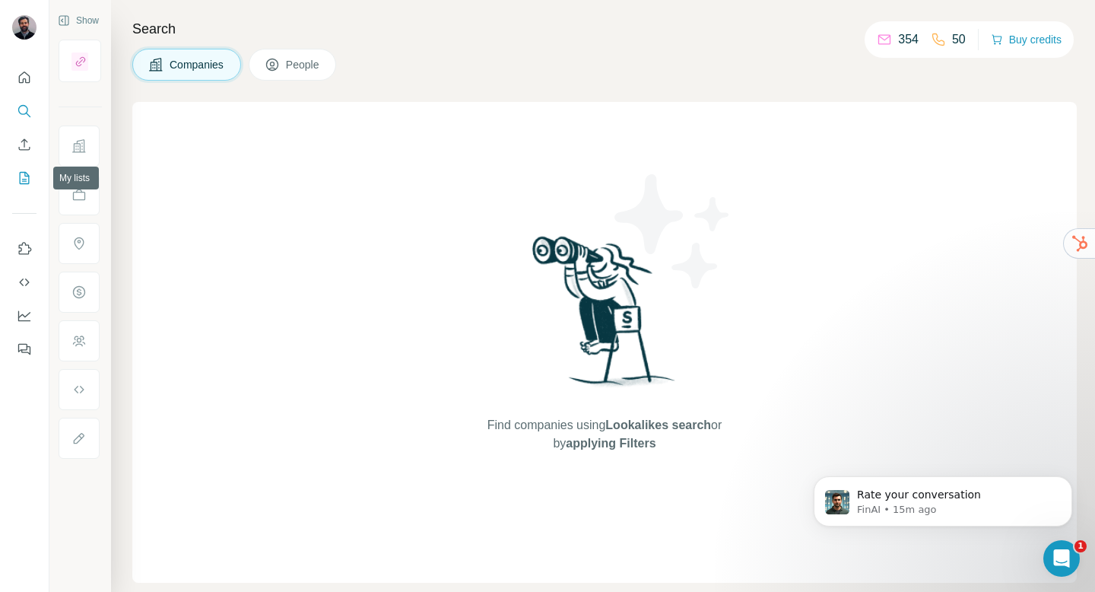
click at [17, 179] on icon "My lists" at bounding box center [24, 177] width 15 height 15
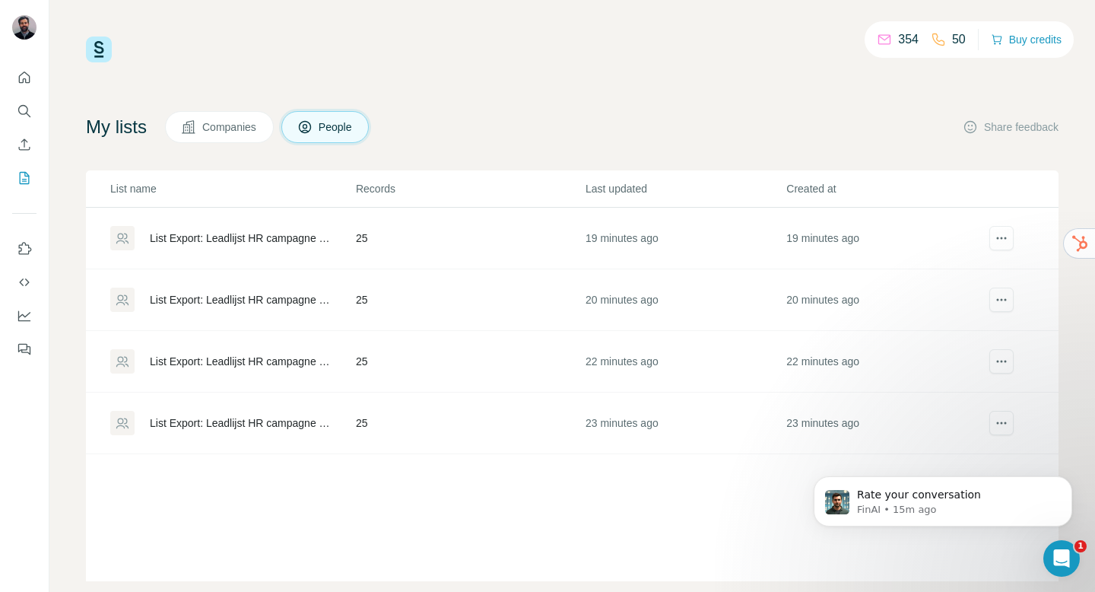
click at [276, 424] on div "List Export: Leadlijst HR campagne - [DATE] 14:02" at bounding box center [240, 422] width 180 height 15
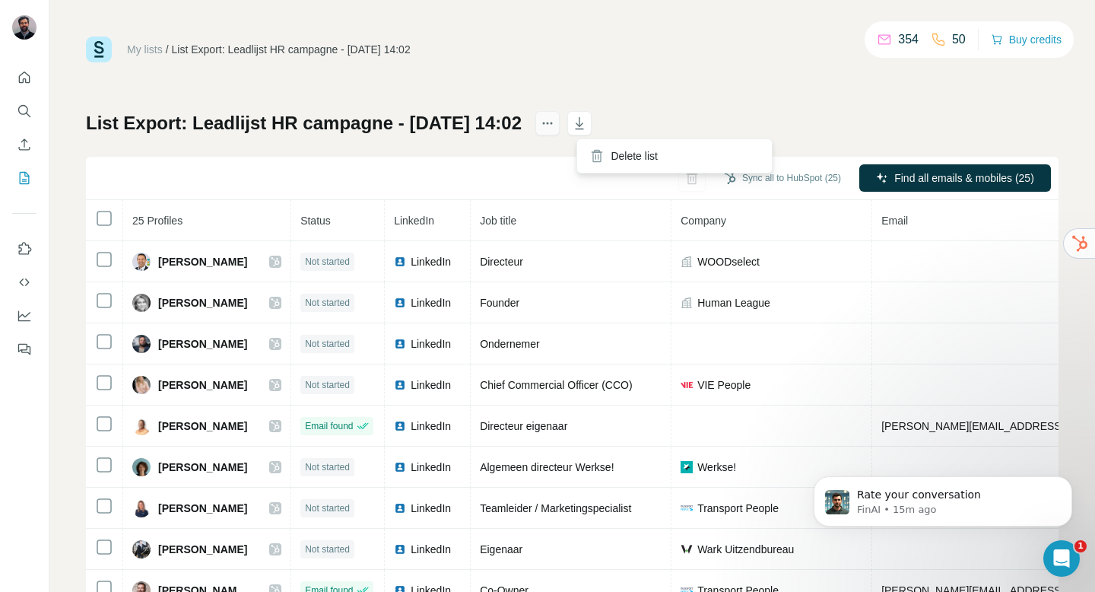
click at [560, 132] on button "actions" at bounding box center [547, 123] width 24 height 24
click at [587, 130] on icon "button" at bounding box center [579, 123] width 15 height 15
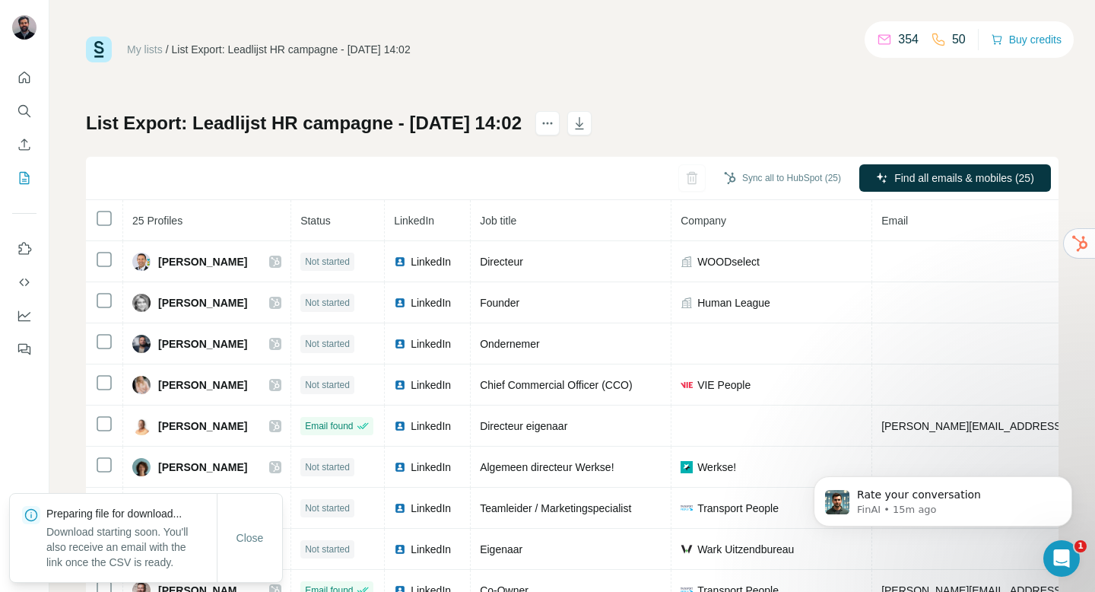
click at [1037, 100] on div "My lists / List Export: Leadlijst HR campagne - [DATE] 14:02 354 50 Buy credits…" at bounding box center [572, 319] width 973 height 565
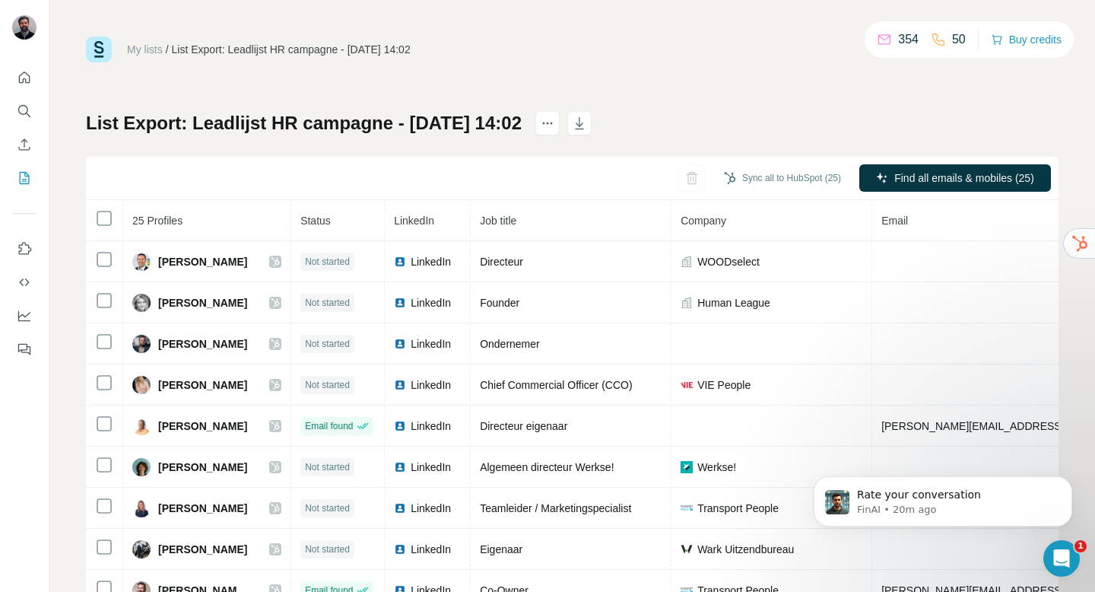
click at [543, 73] on div "My lists / List Export: Leadlijst HR campagne - [DATE] 14:02 354 50 Buy credits…" at bounding box center [572, 319] width 973 height 565
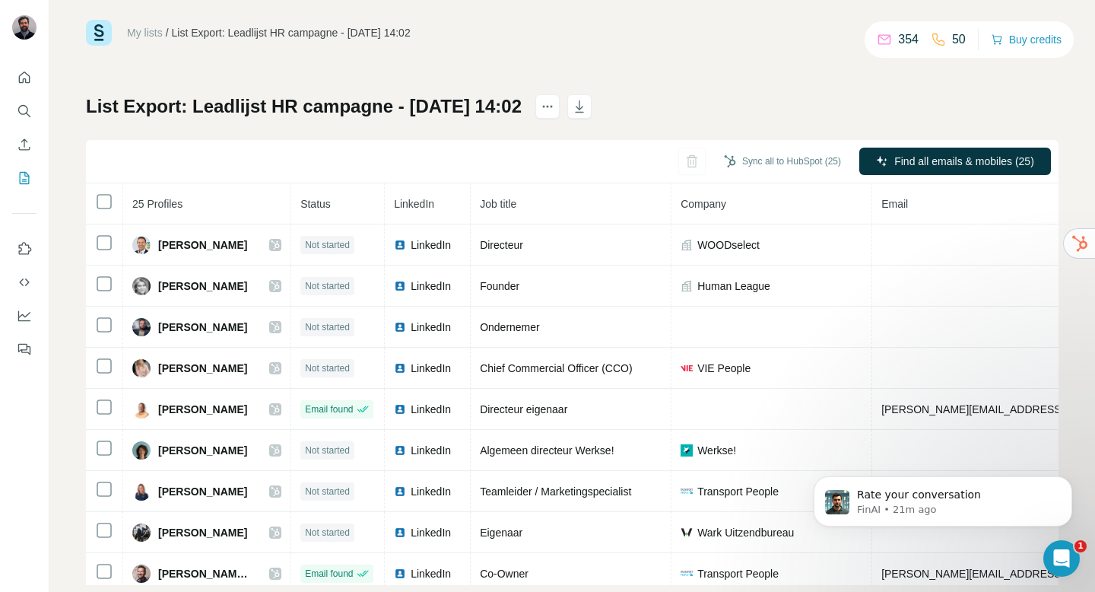
scroll to position [46, 0]
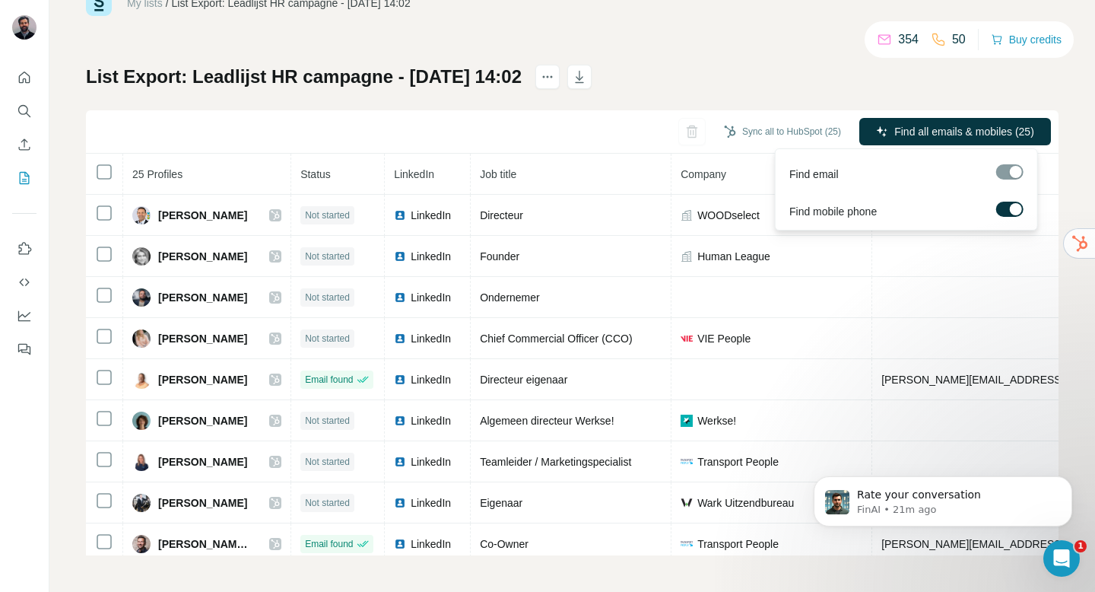
click at [1002, 169] on div at bounding box center [1009, 171] width 27 height 15
click at [1014, 211] on div at bounding box center [1016, 209] width 12 height 12
click at [1010, 176] on div at bounding box center [1009, 171] width 27 height 15
click at [1010, 173] on div at bounding box center [1009, 171] width 27 height 15
click at [1013, 211] on label at bounding box center [1009, 209] width 27 height 15
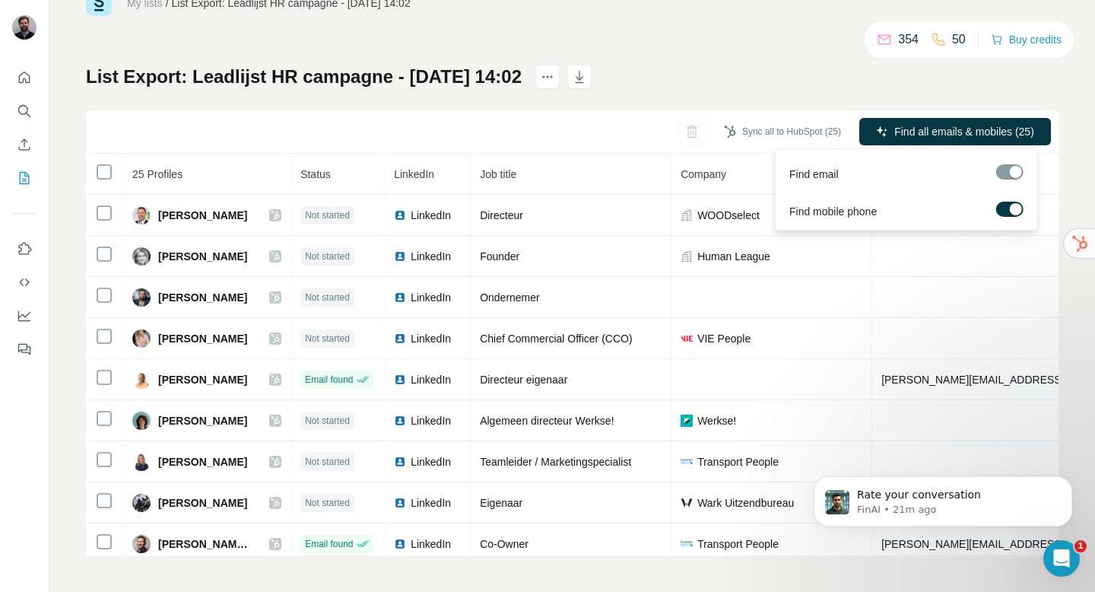
click at [1012, 207] on div at bounding box center [1016, 209] width 12 height 12
click at [1012, 207] on label at bounding box center [1009, 209] width 27 height 15
click at [1058, 125] on div "My lists / List Export: Leadlijst HR campagne - [DATE] 14:02 354 50 Buy credits…" at bounding box center [572, 296] width 1046 height 592
click at [924, 139] on button "Find all emails & mobiles (25)" at bounding box center [955, 131] width 192 height 27
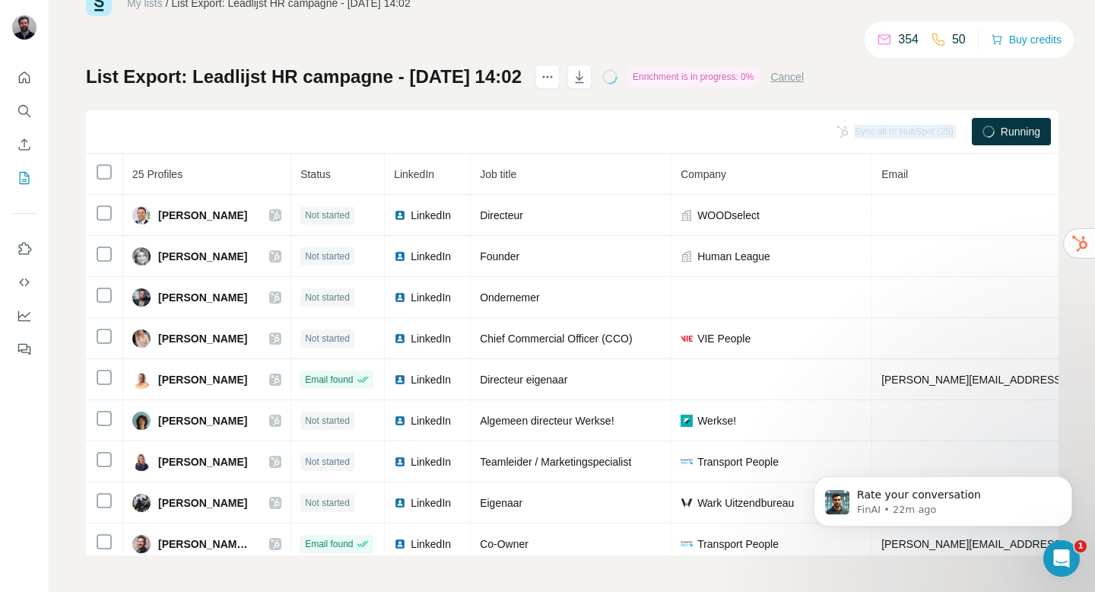
click at [924, 139] on div "Sync all to HubSpot (25)" at bounding box center [895, 131] width 138 height 27
click at [984, 132] on div "Running" at bounding box center [1011, 131] width 79 height 27
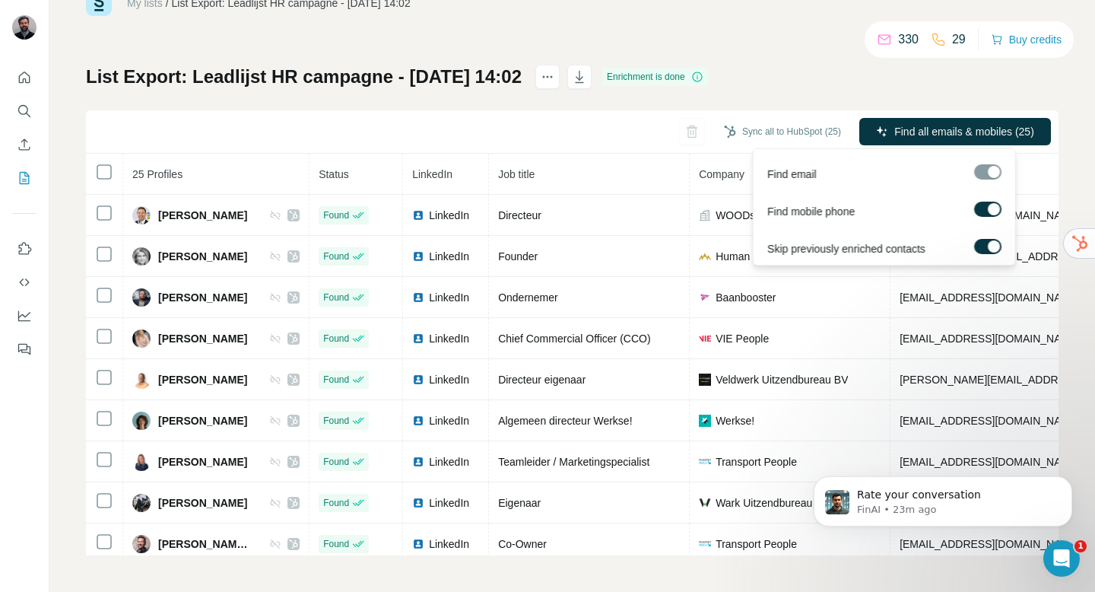
click at [988, 173] on div at bounding box center [987, 171] width 27 height 15
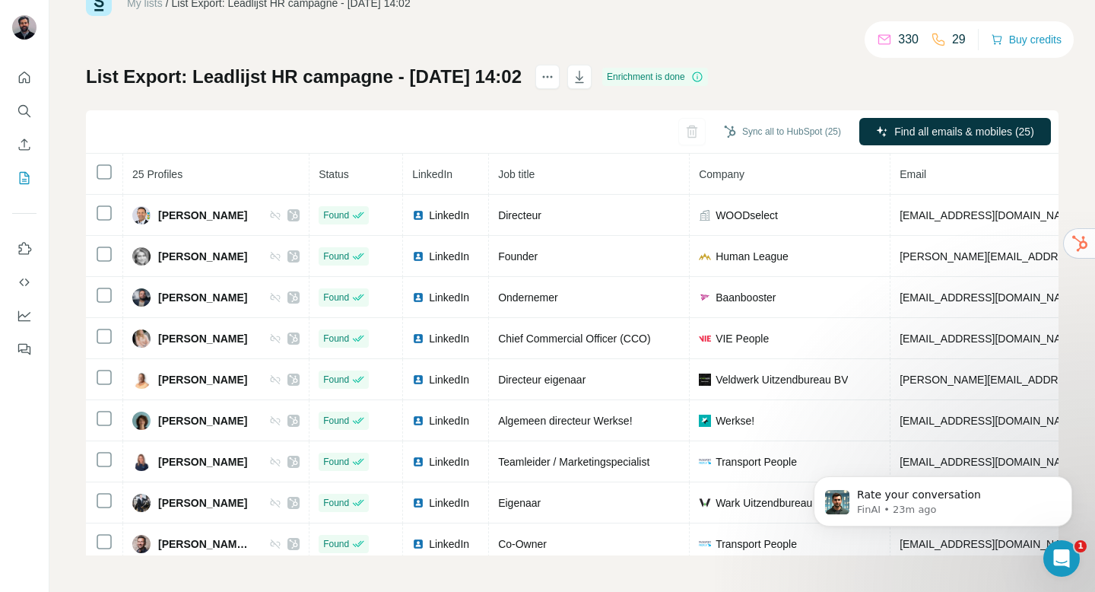
click at [1061, 157] on div "My lists / List Export: Leadlijst HR campagne - [DATE] 14:02 330 29 Buy credits…" at bounding box center [572, 296] width 1046 height 592
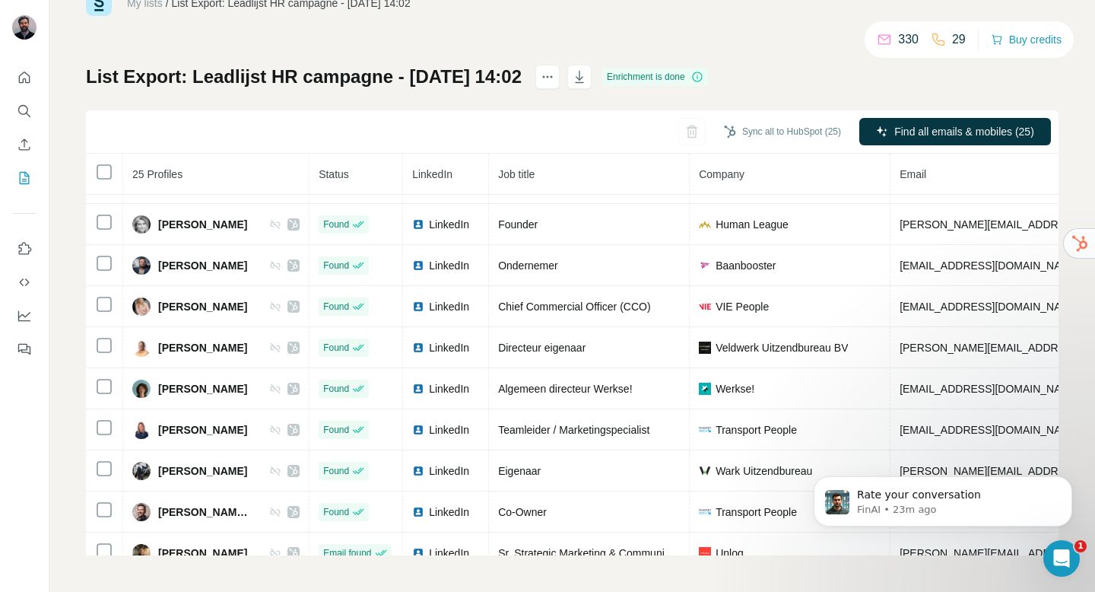
scroll to position [0, 0]
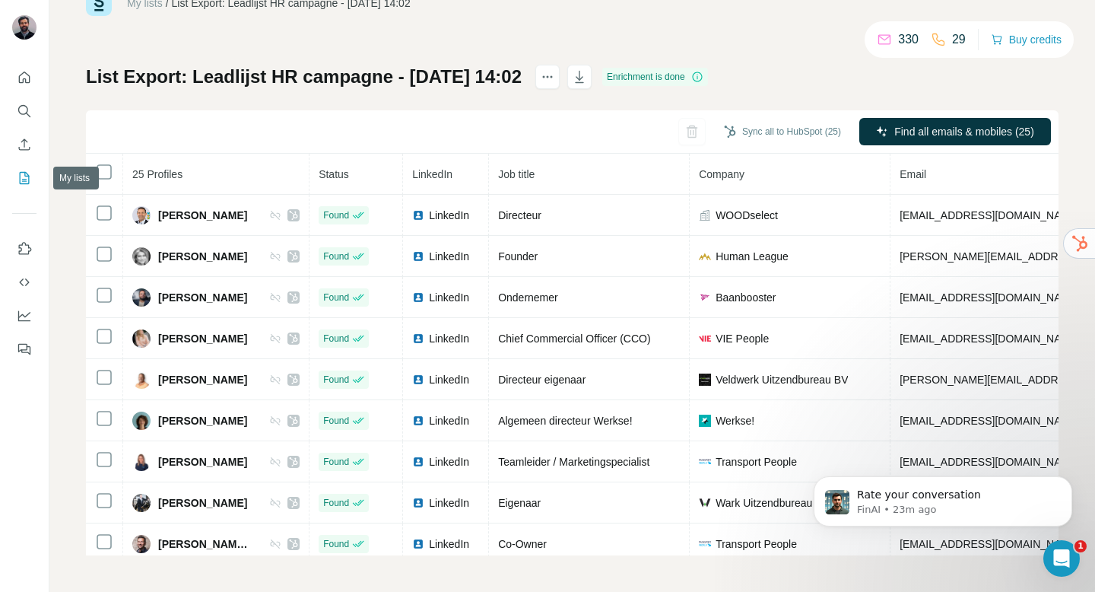
click at [14, 179] on button "My lists" at bounding box center [24, 177] width 24 height 27
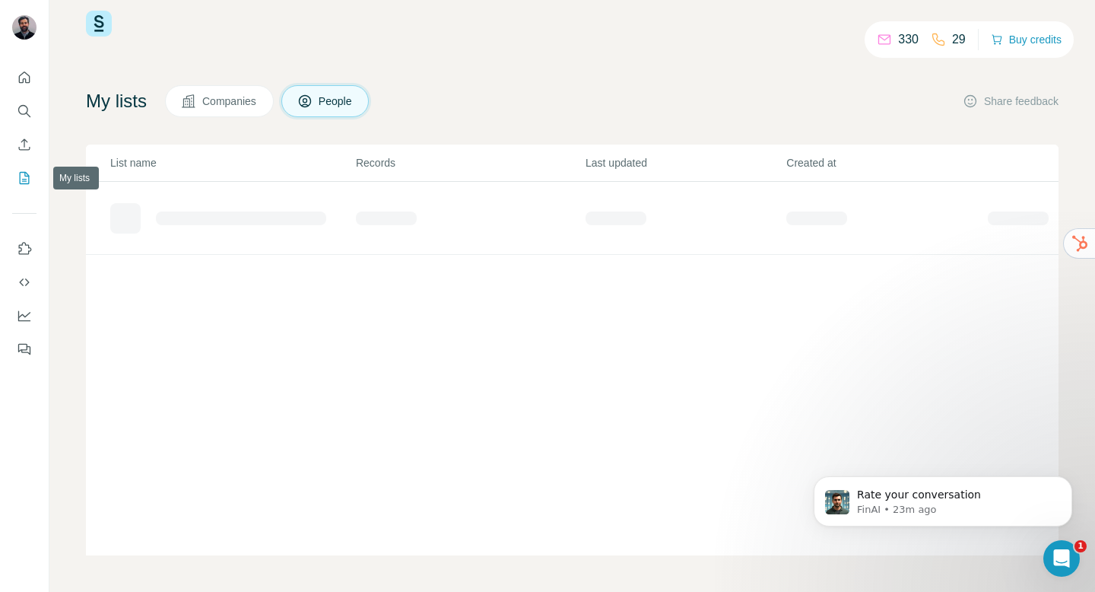
scroll to position [26, 0]
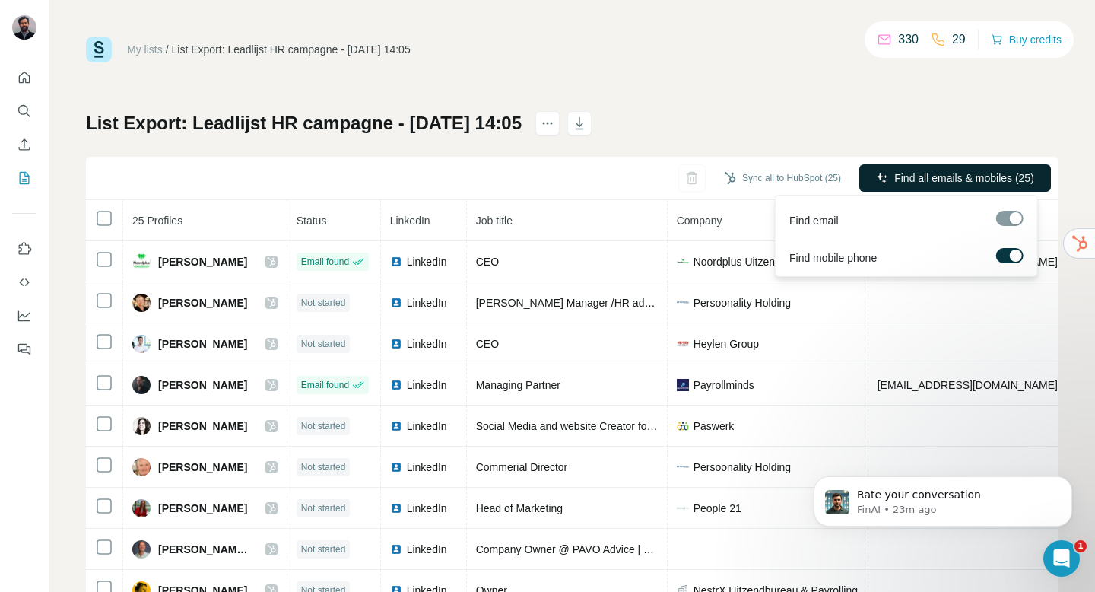
click at [927, 183] on span "Find all emails & mobiles (25)" at bounding box center [964, 177] width 140 height 15
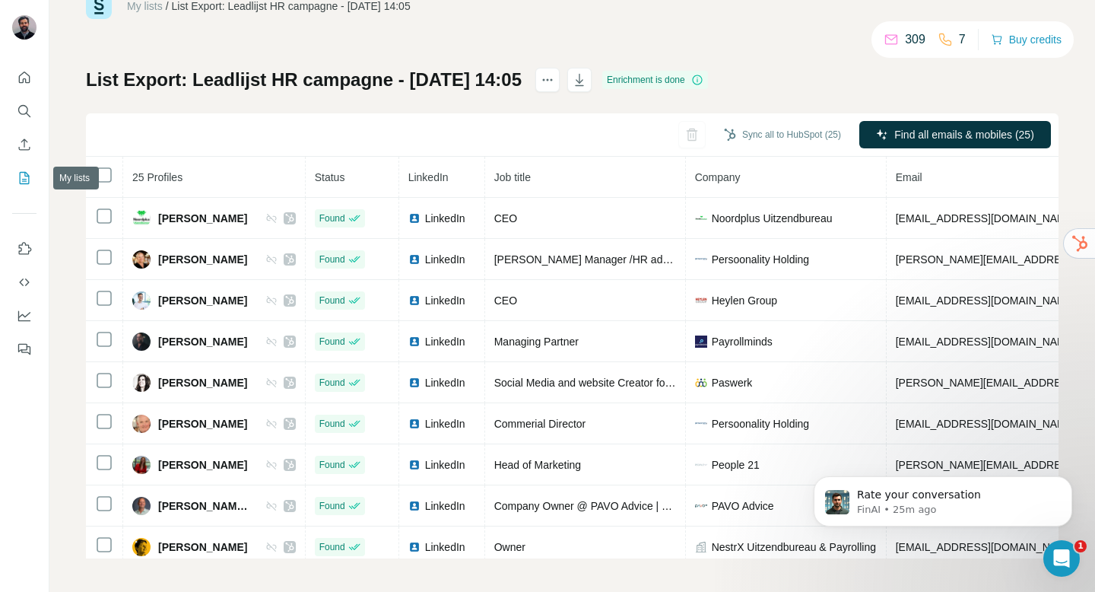
click at [31, 183] on icon "My lists" at bounding box center [24, 177] width 15 height 15
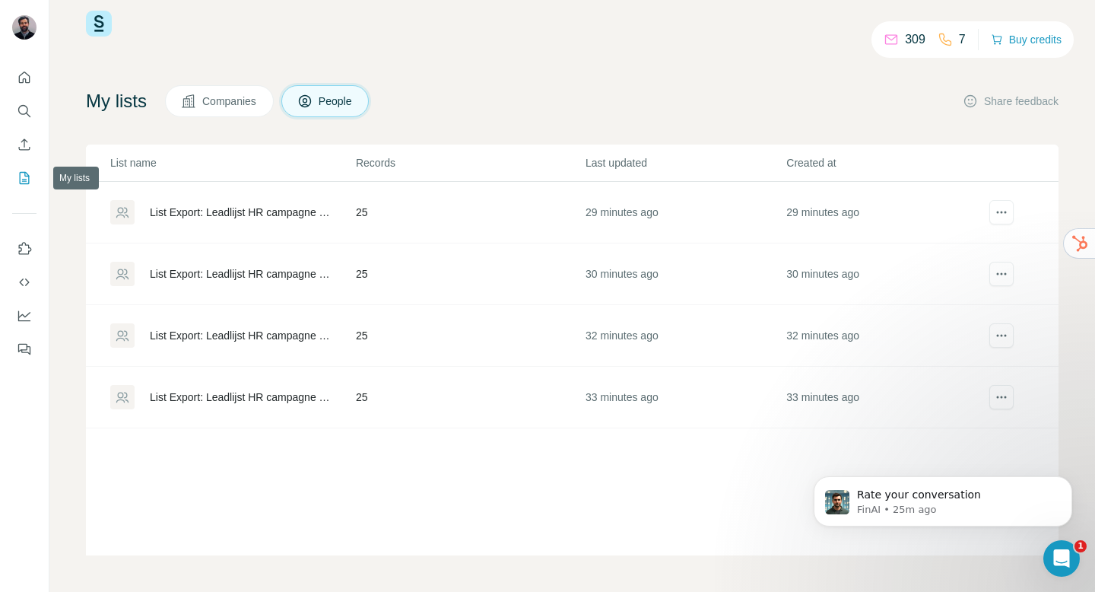
scroll to position [26, 0]
click at [297, 333] on div "List Export: Leadlijst HR campagne - [DATE] 14:03" at bounding box center [240, 335] width 180 height 15
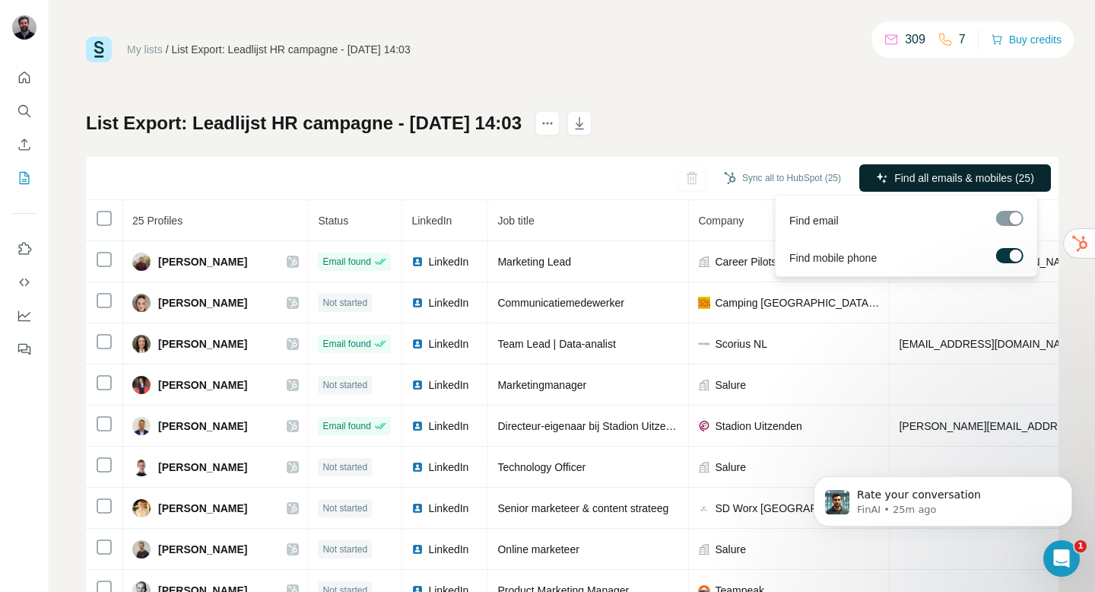
click at [951, 180] on span "Find all emails & mobiles (25)" at bounding box center [964, 177] width 140 height 15
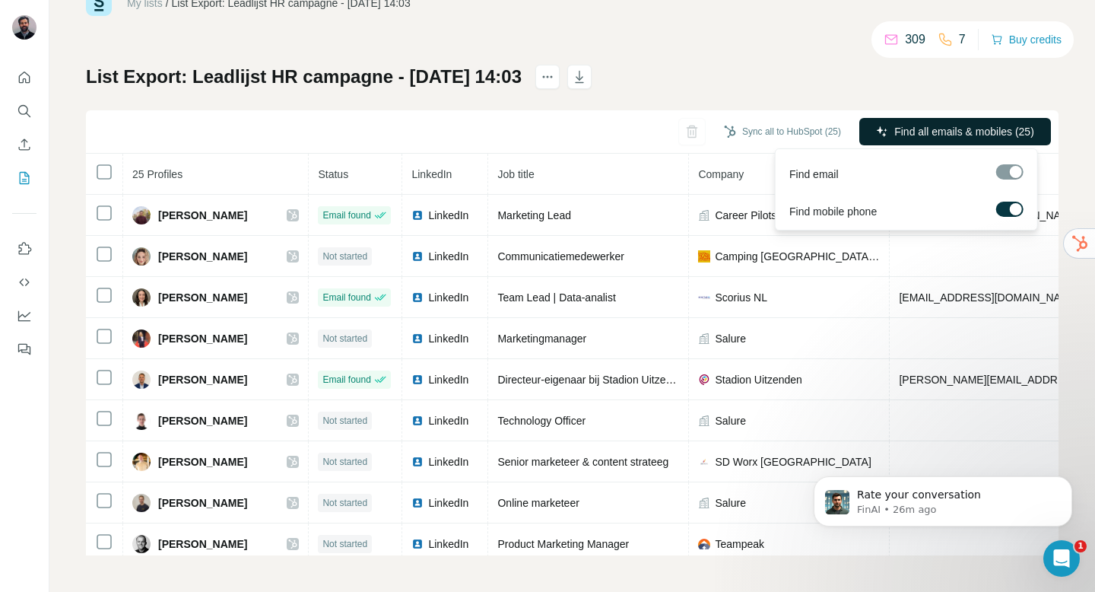
click at [1002, 172] on div at bounding box center [1009, 171] width 27 height 15
click at [1010, 204] on label at bounding box center [1009, 209] width 27 height 15
click at [996, 128] on span "Find all emails (25)" at bounding box center [990, 131] width 90 height 15
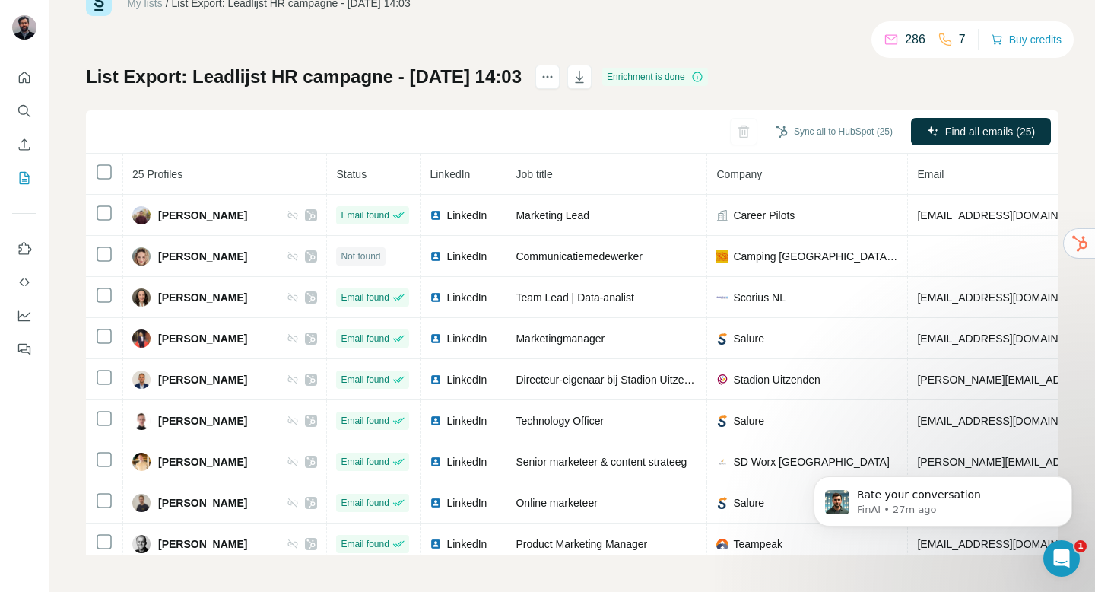
click at [1057, 148] on div "My lists / List Export: Leadlijst HR campagne - [DATE] 14:03 286 7 Buy credits …" at bounding box center [572, 296] width 1046 height 592
click at [294, 52] on div "My lists / List Export: Leadlijst HR campagne - [DATE] 14:03 286 7 Buy credits …" at bounding box center [572, 272] width 973 height 565
click at [516, 54] on div "My lists / List Export: Leadlijst HR campagne - [DATE] 14:03 286 7 Buy credits …" at bounding box center [572, 272] width 973 height 565
